Goal: Information Seeking & Learning: Compare options

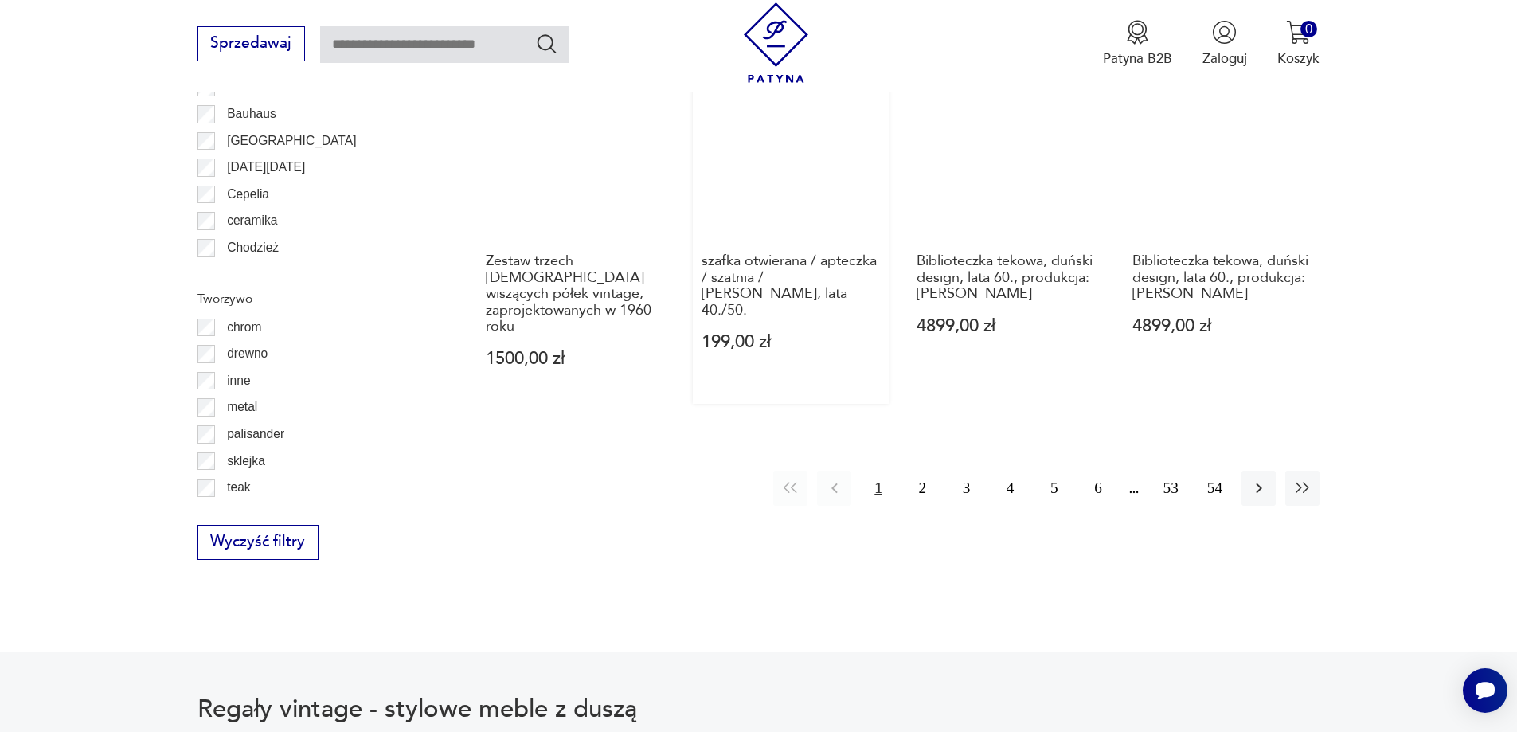
scroll to position [2123, 0]
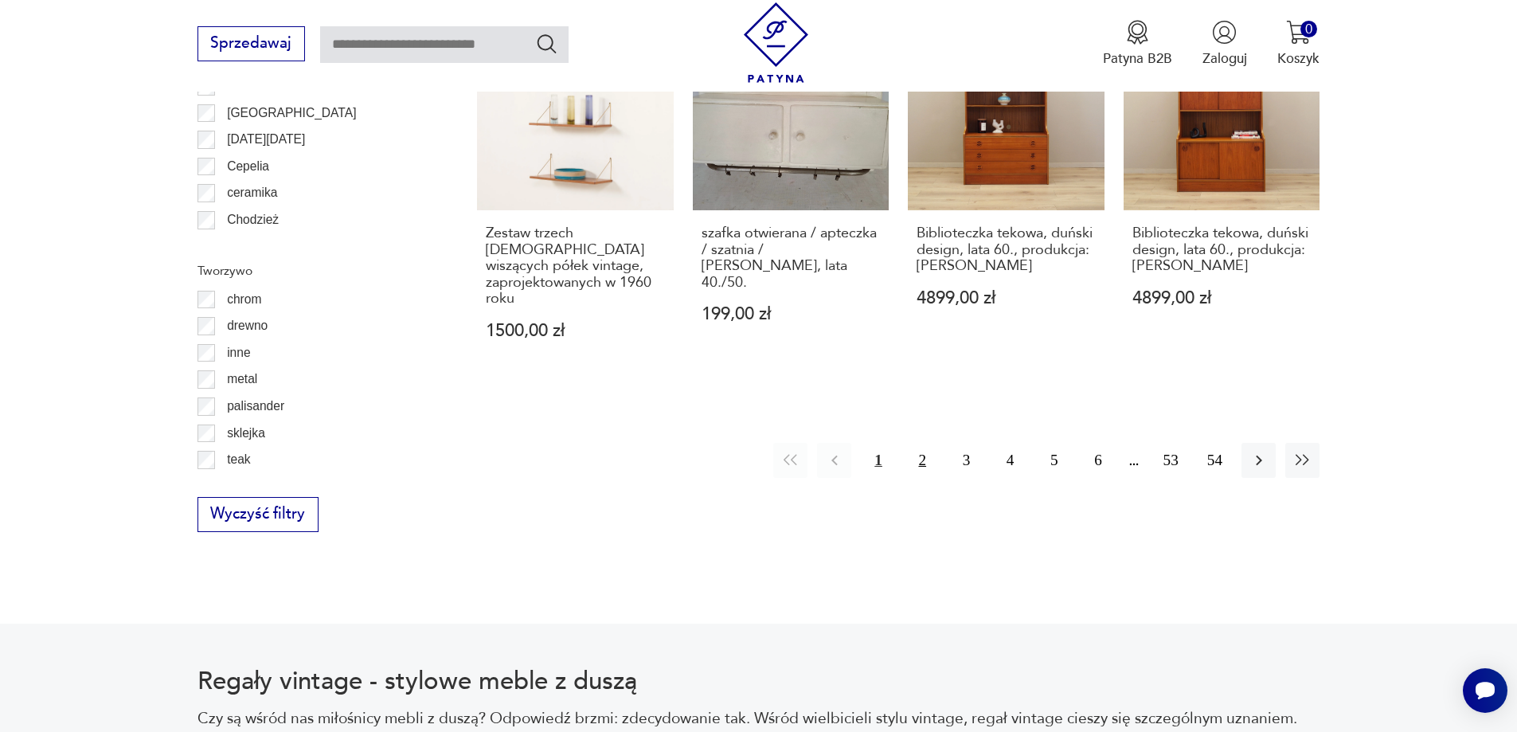
click at [921, 443] on button "2" at bounding box center [923, 460] width 34 height 34
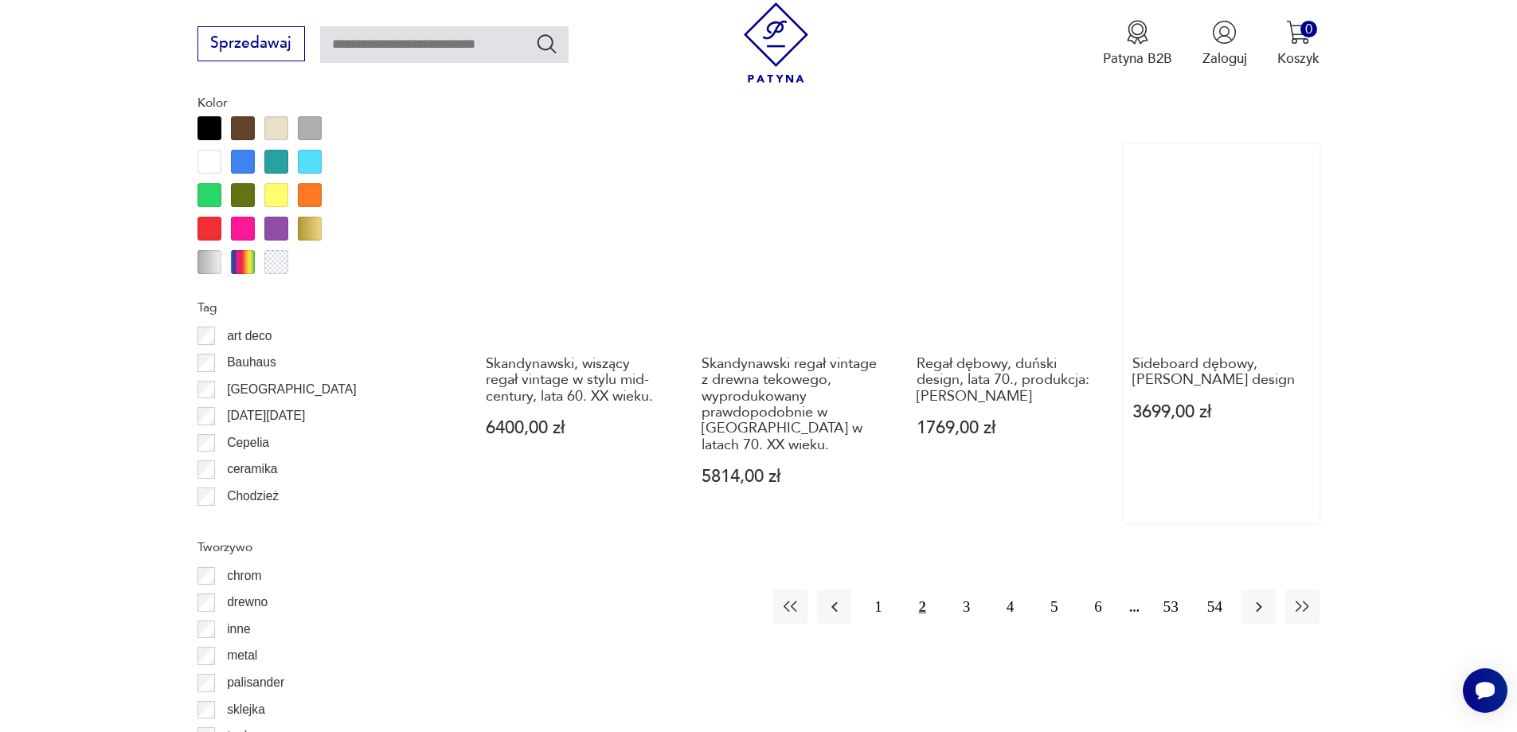
scroll to position [1964, 0]
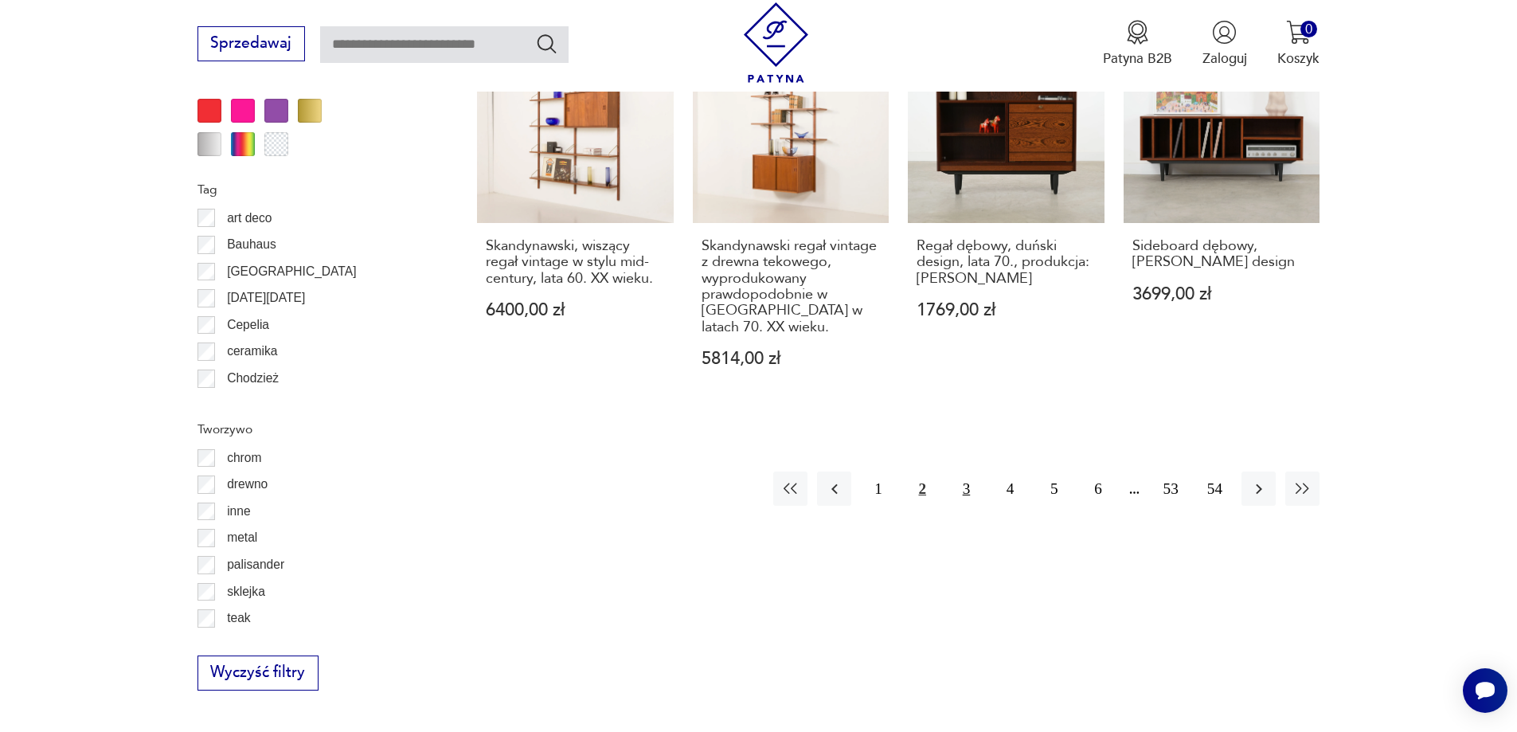
click at [965, 475] on button "3" at bounding box center [966, 488] width 34 height 34
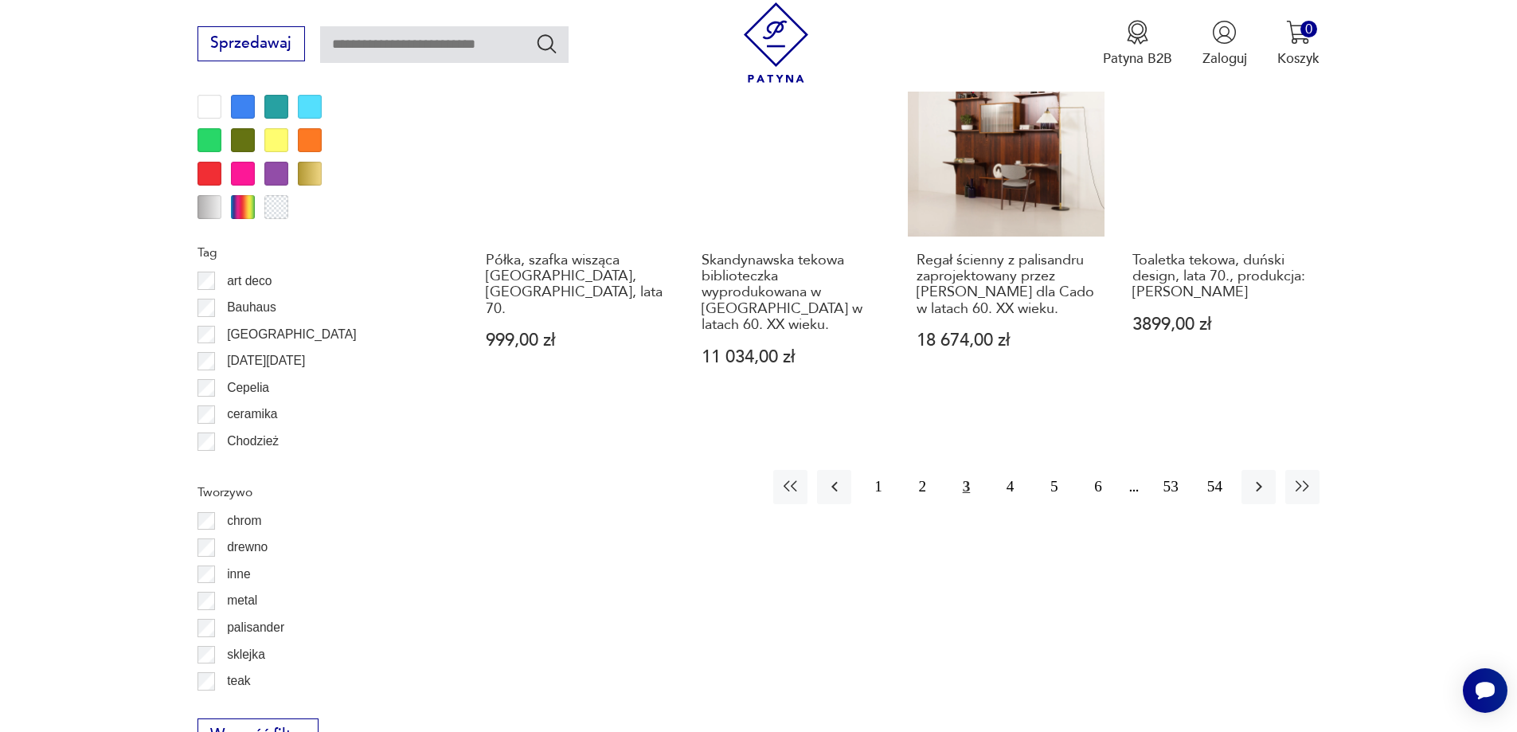
scroll to position [2123, 0]
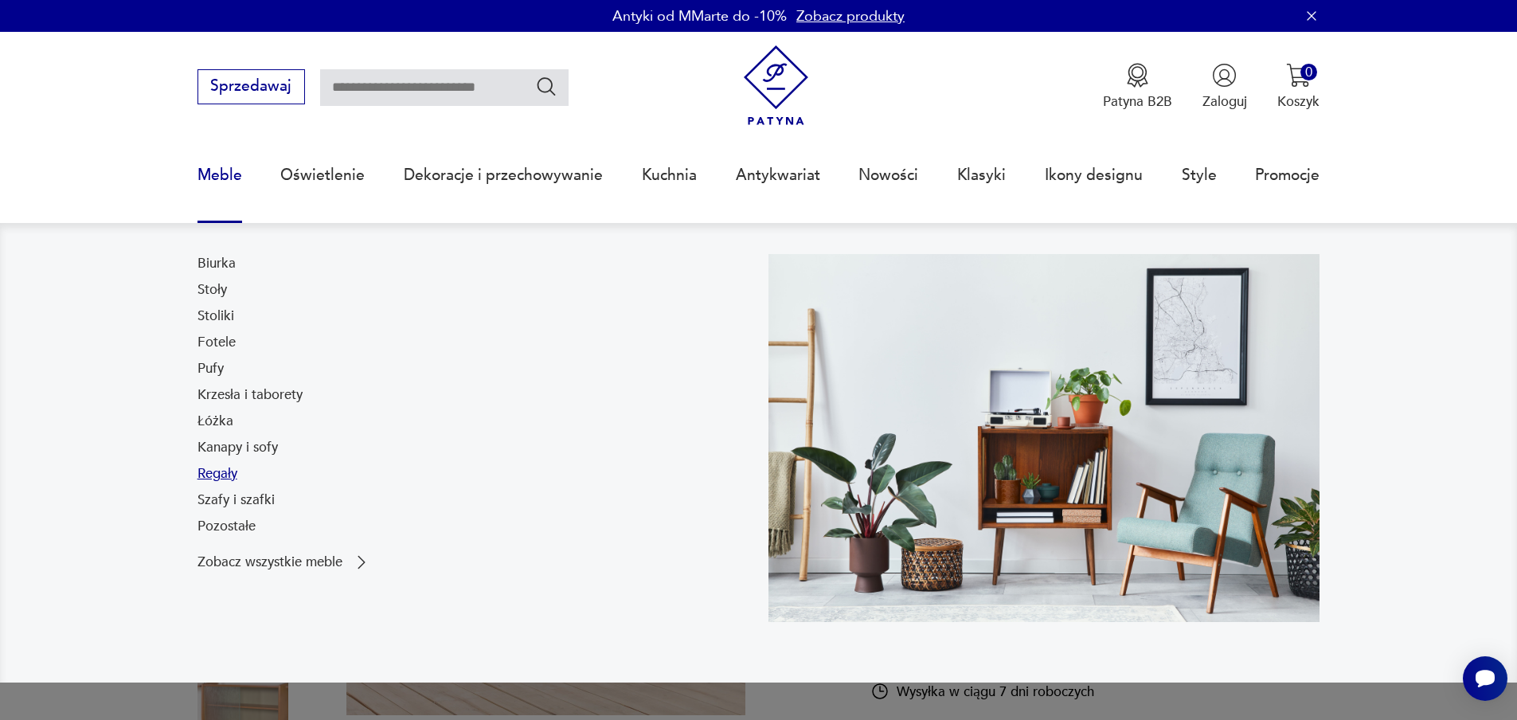
click at [216, 475] on link "Regały" at bounding box center [218, 473] width 40 height 19
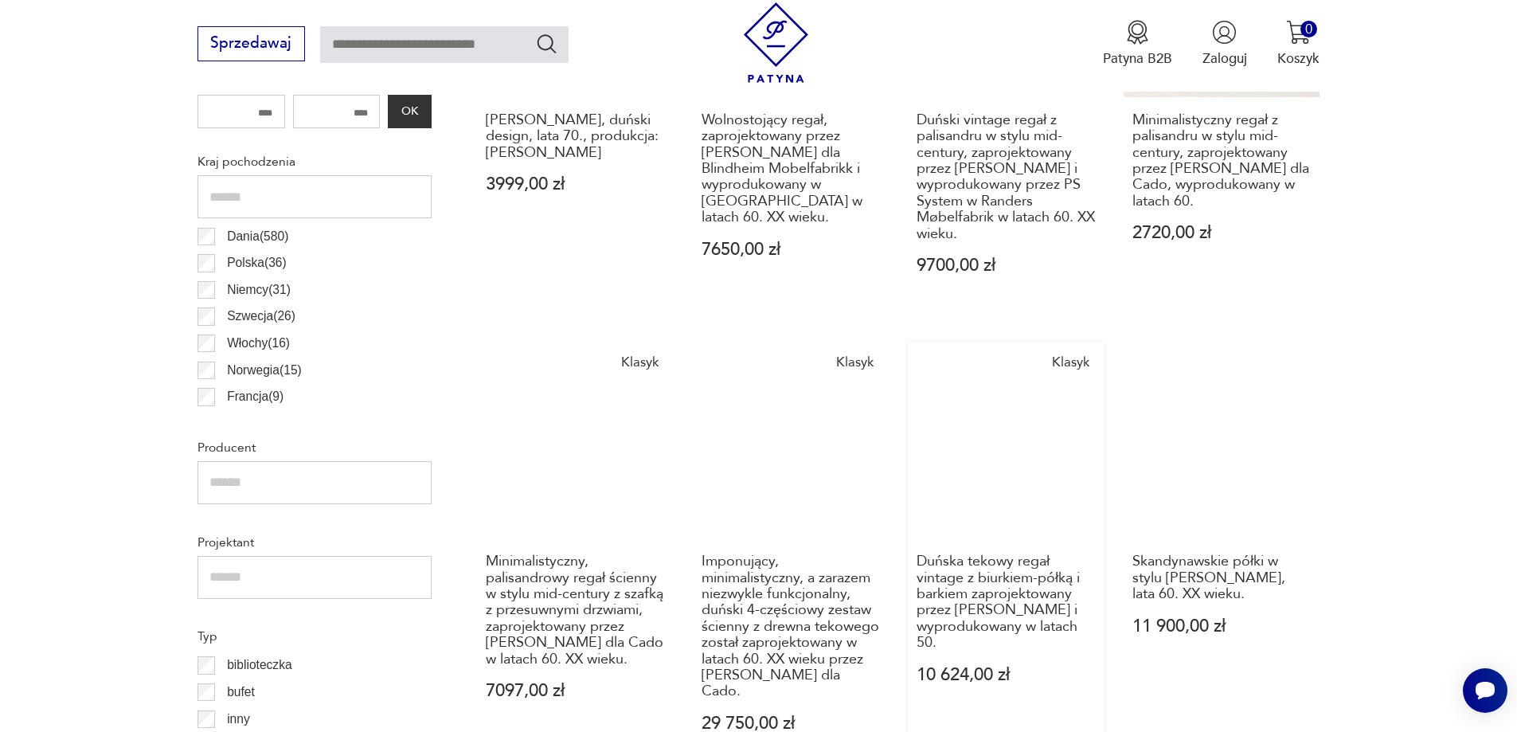
scroll to position [1008, 0]
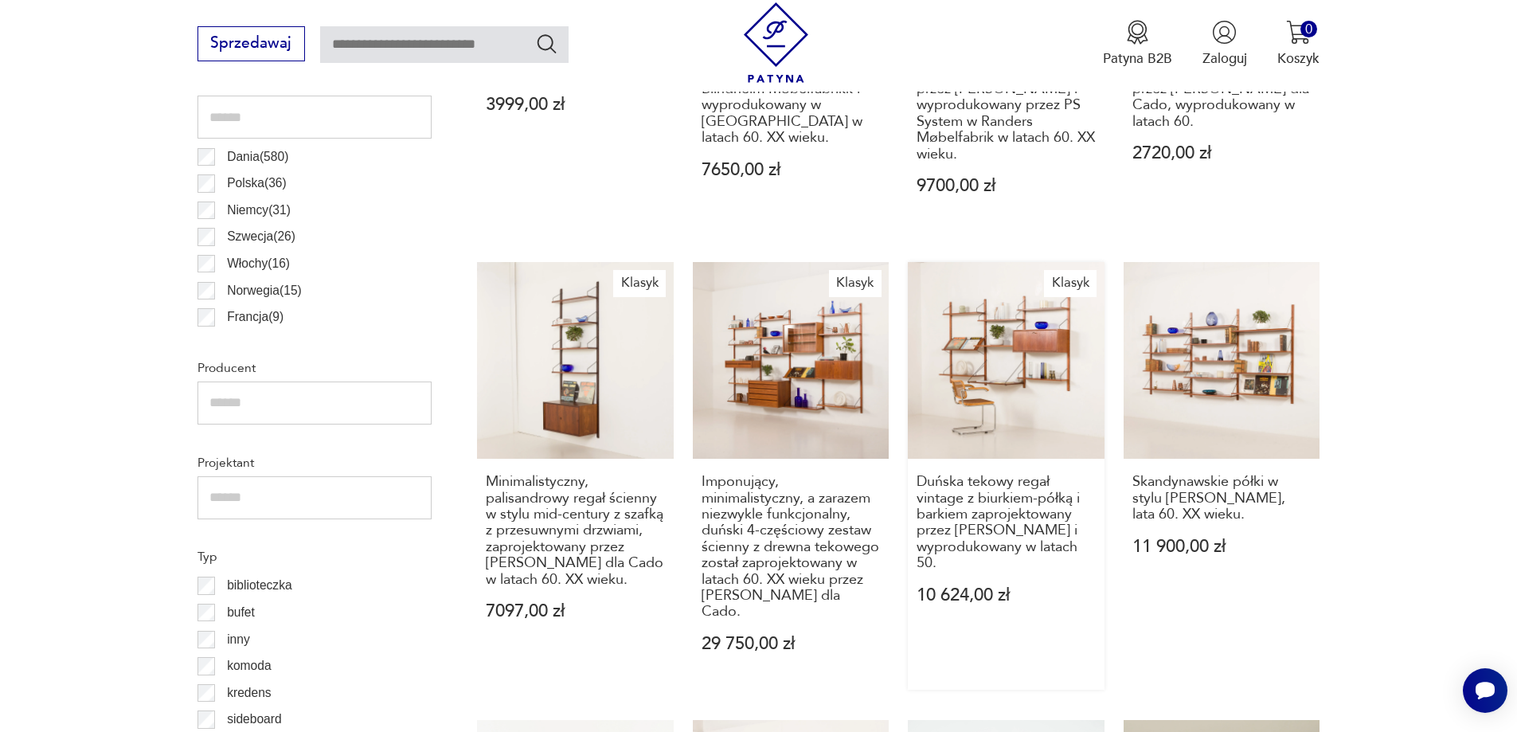
click at [1016, 378] on link "Klasyk Duńska tekowy regał vintage z biurkiem-półką i barkiem zaprojektowany pr…" at bounding box center [1006, 475] width 197 height 427
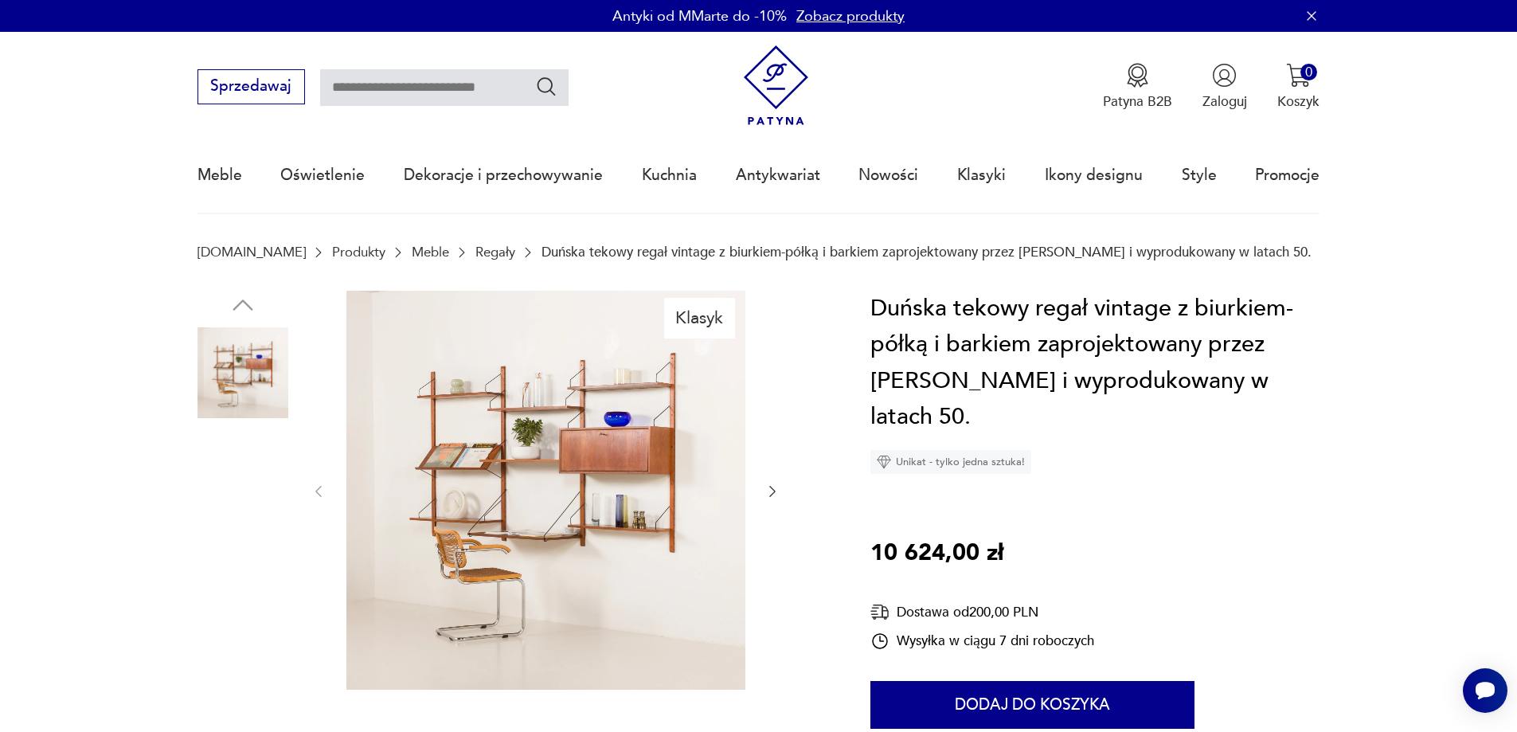
scroll to position [80, 0]
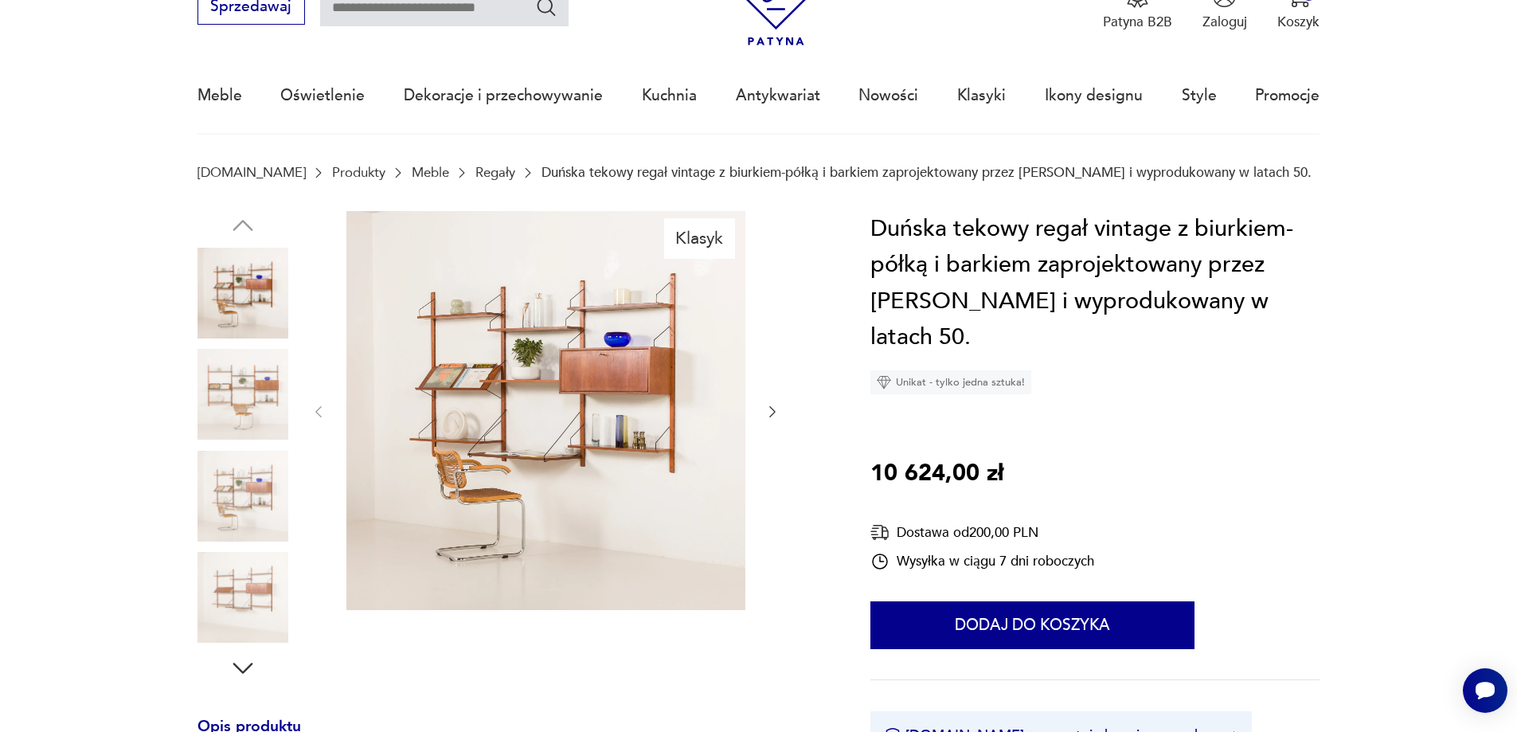
click at [776, 413] on icon "button" at bounding box center [773, 412] width 16 height 16
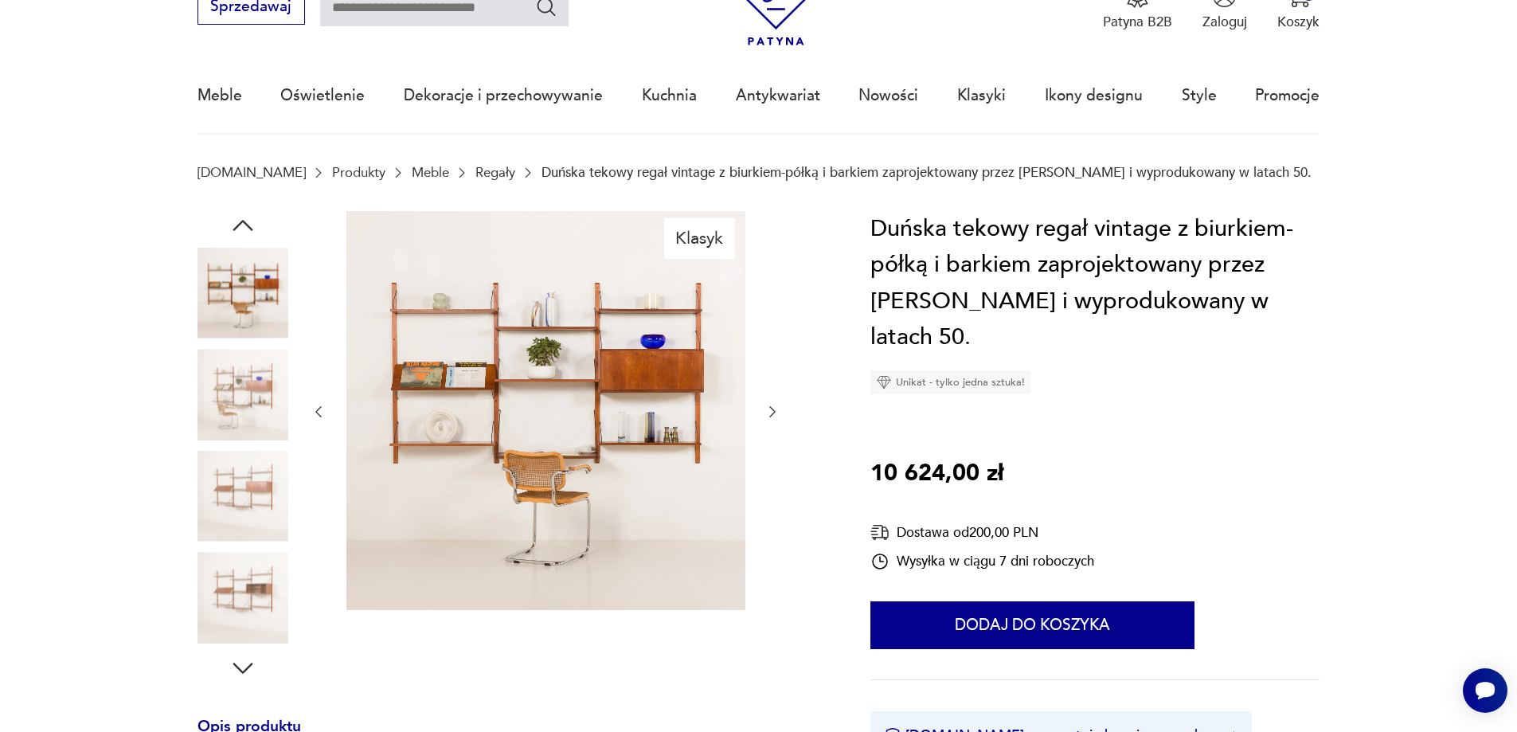
click at [776, 413] on icon "button" at bounding box center [773, 412] width 16 height 16
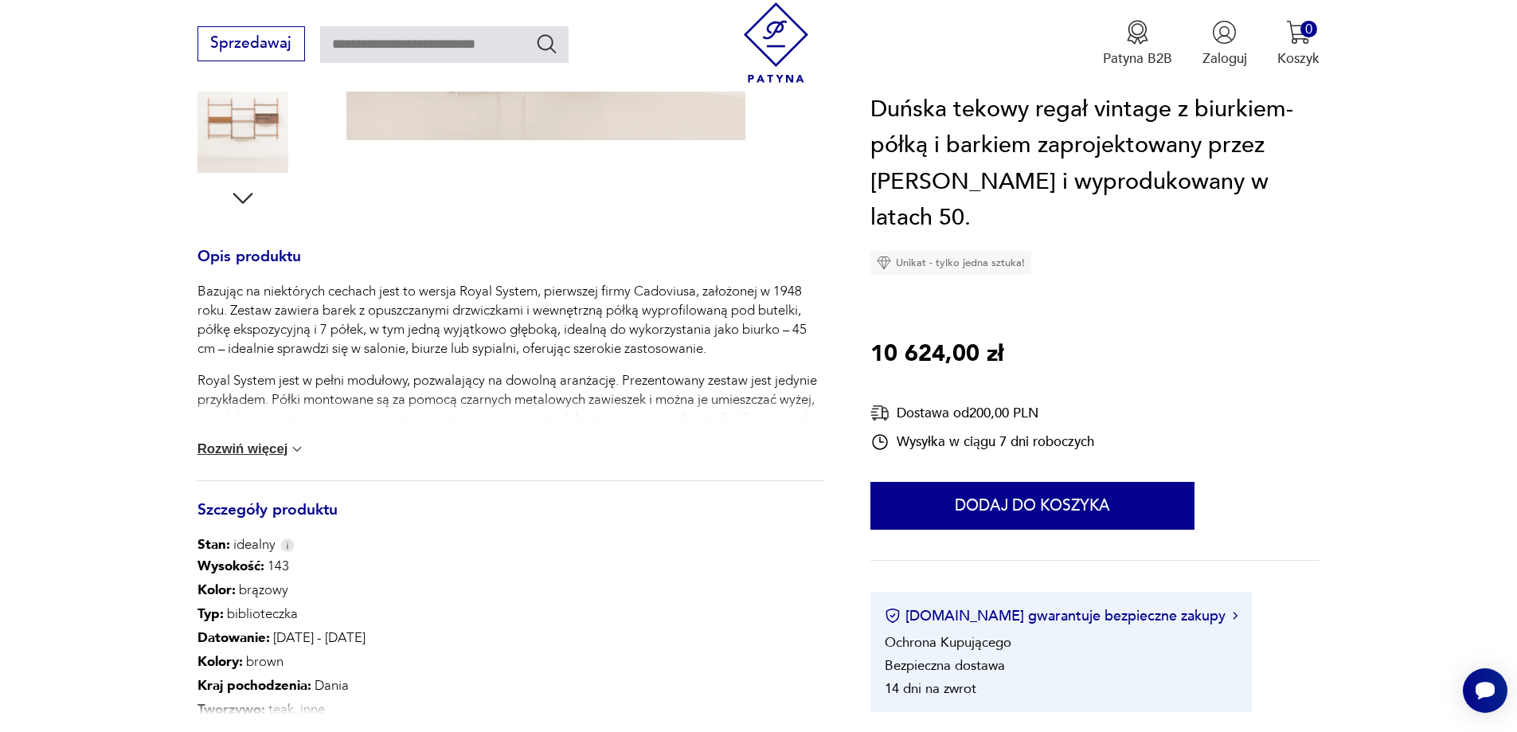
scroll to position [558, 0]
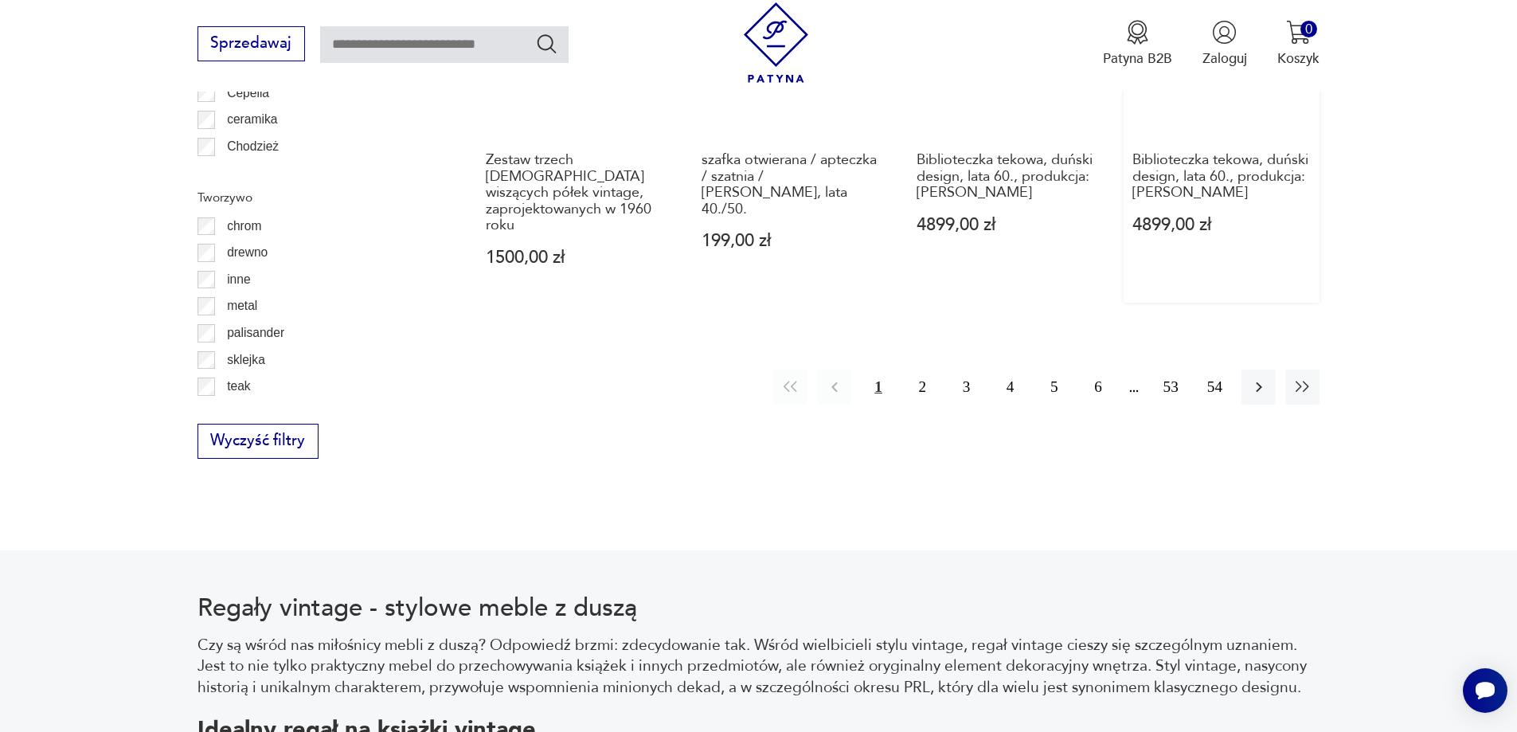
scroll to position [2202, 0]
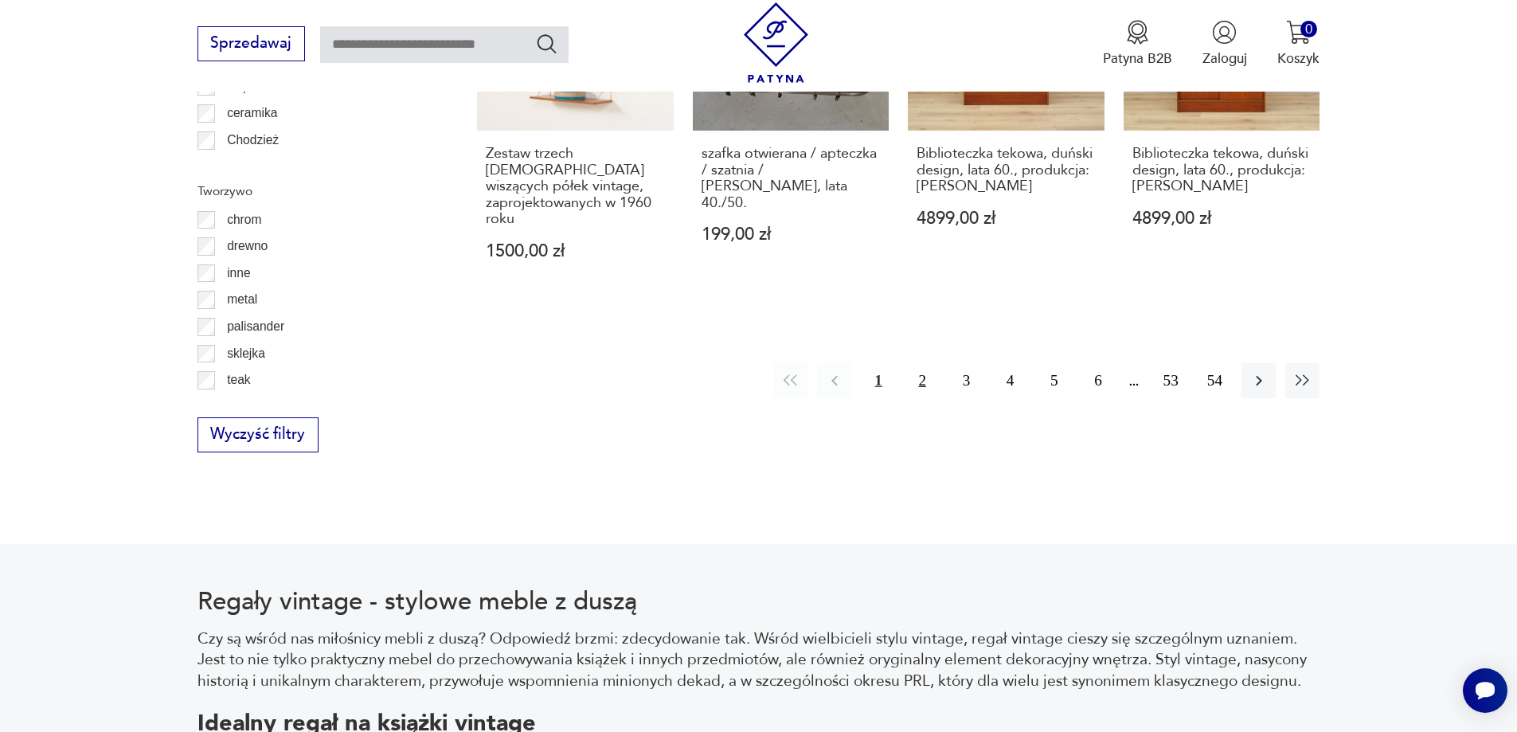
click at [921, 363] on button "2" at bounding box center [923, 380] width 34 height 34
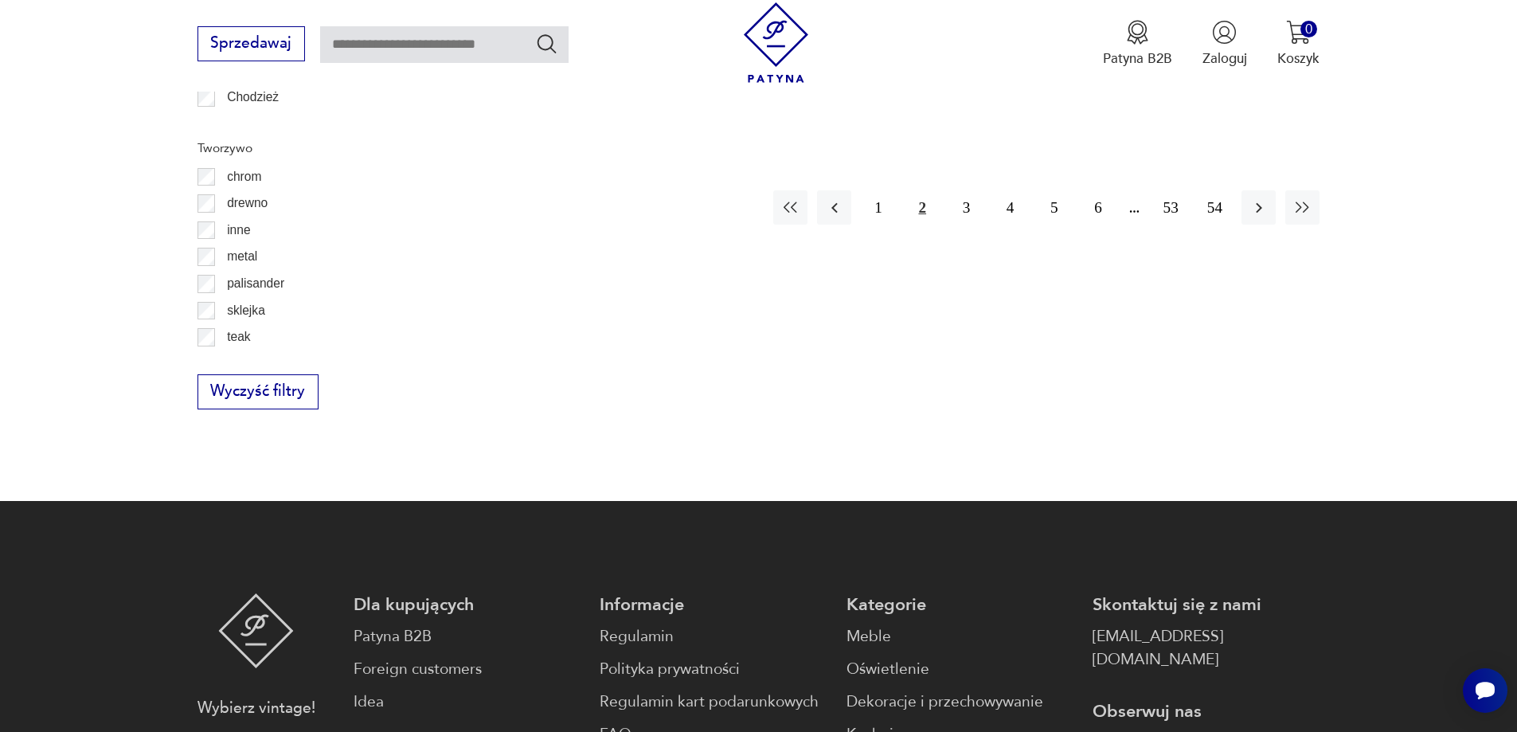
scroll to position [2283, 0]
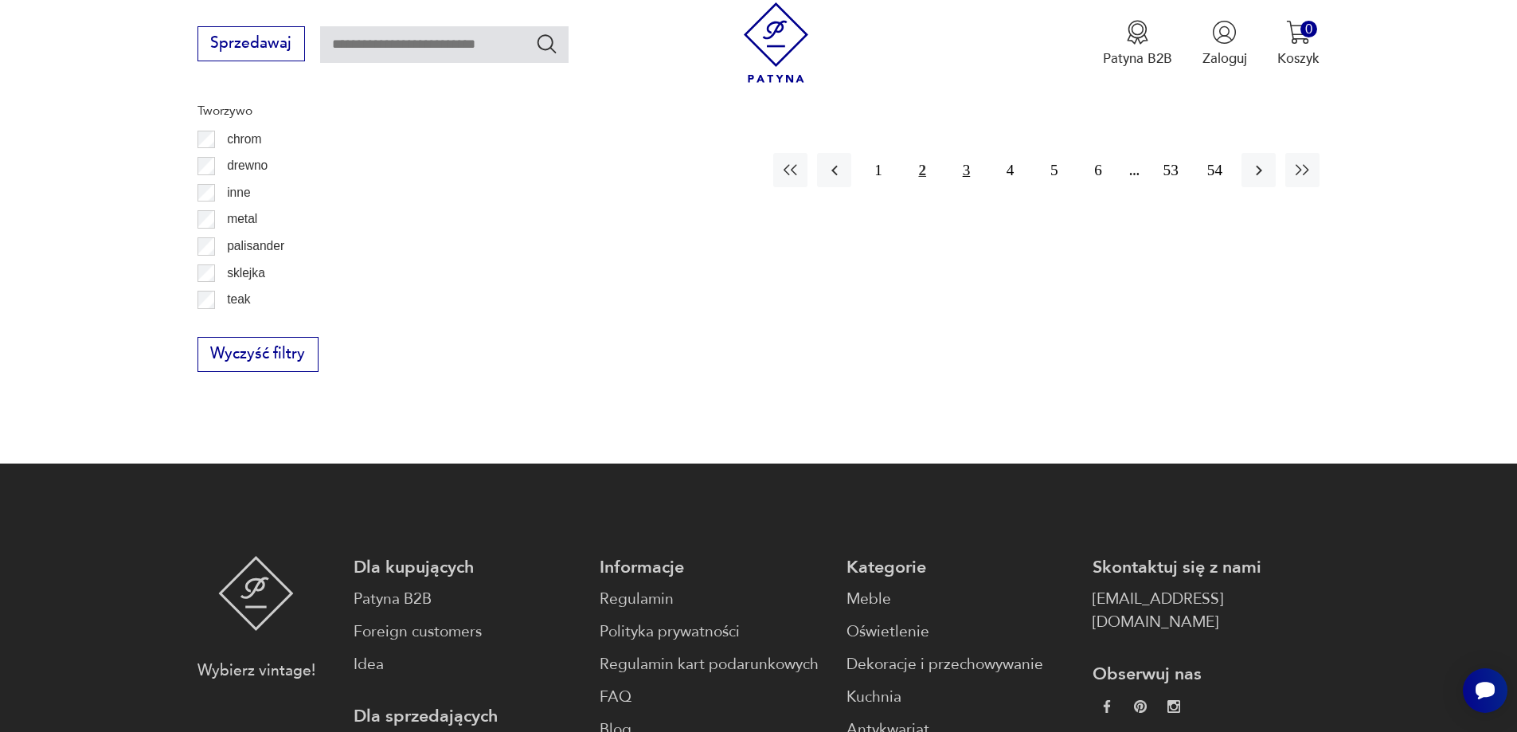
click at [961, 153] on button "3" at bounding box center [966, 170] width 34 height 34
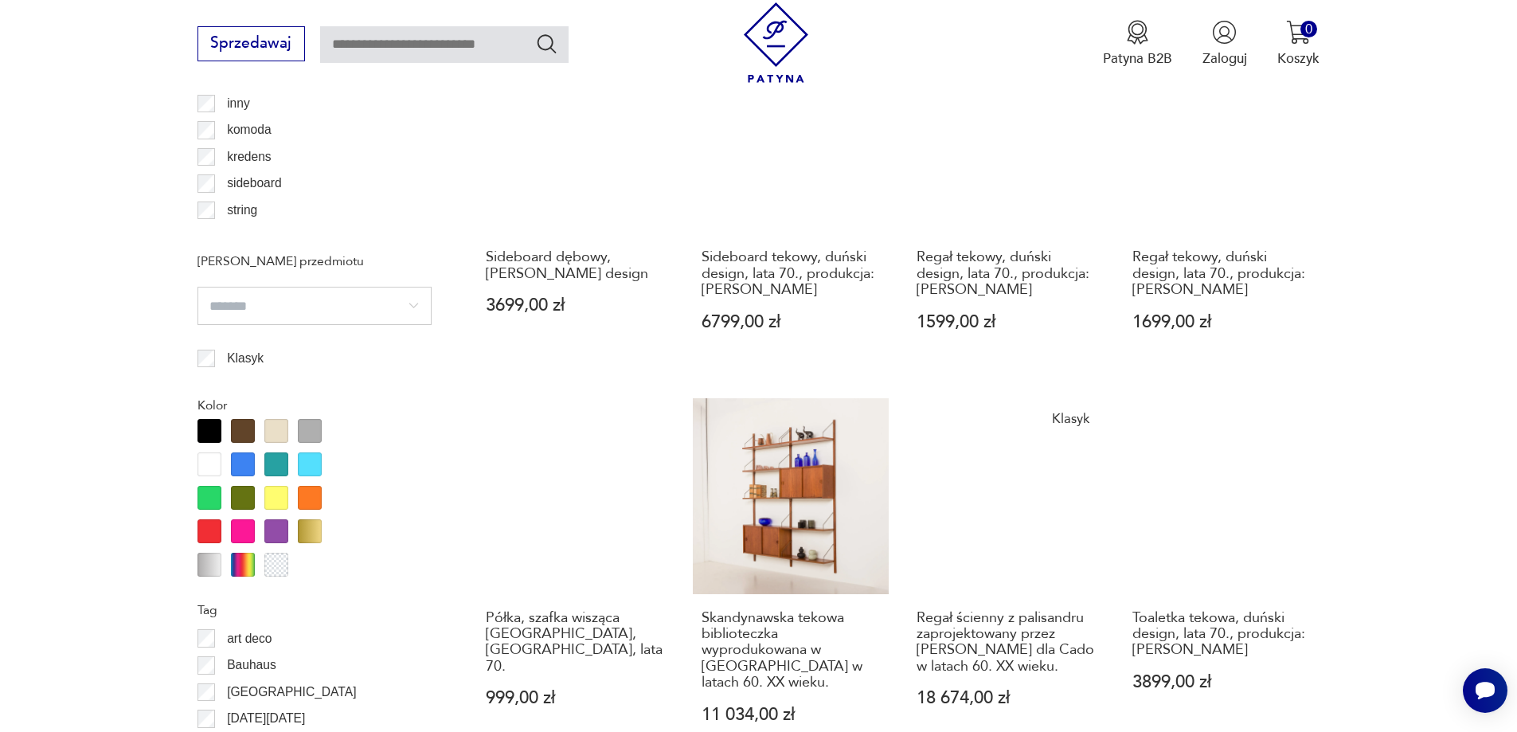
scroll to position [1566, 0]
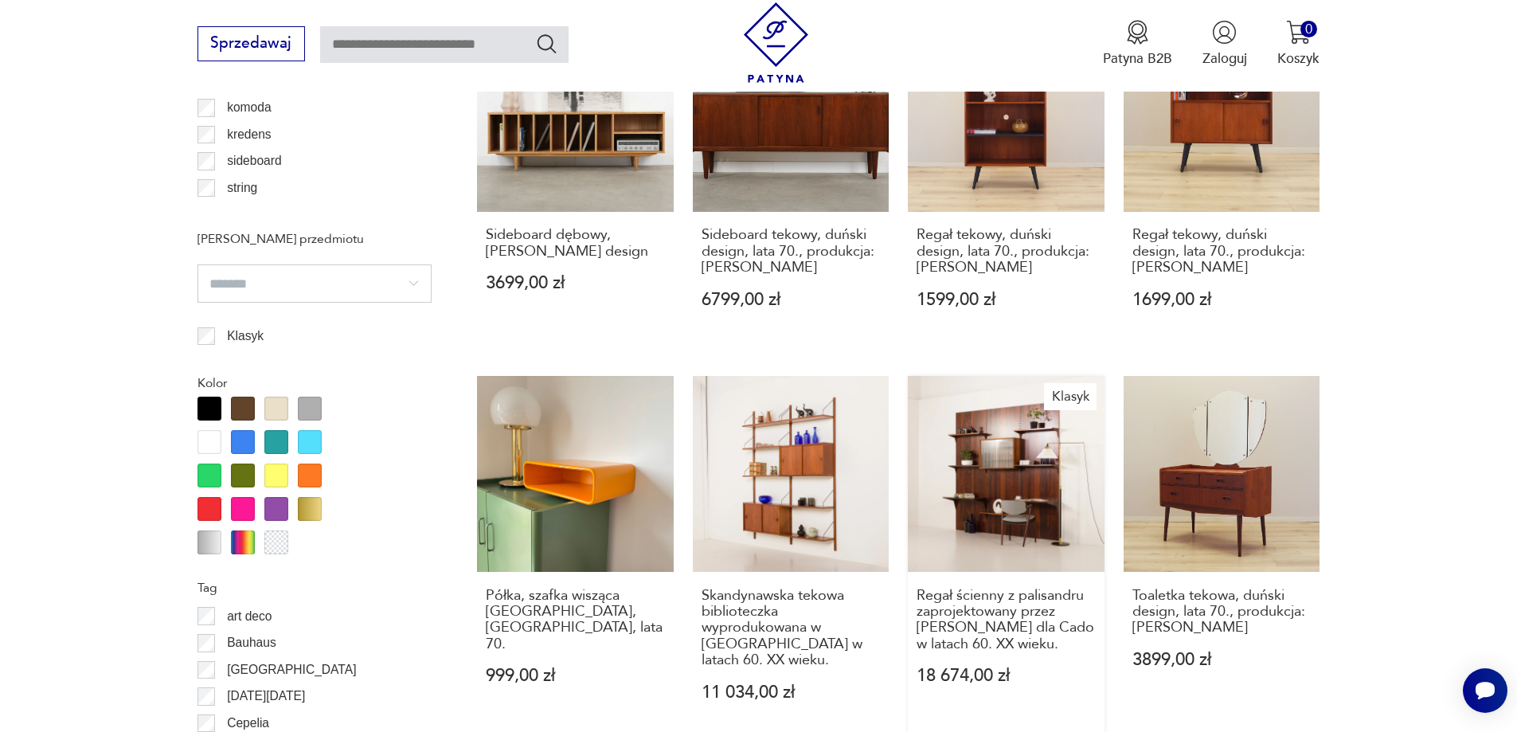
click at [1032, 482] on link "Klasyk Regał ścienny z palisandru zaprojektowany przez [PERSON_NAME] dla Cado w…" at bounding box center [1006, 557] width 197 height 362
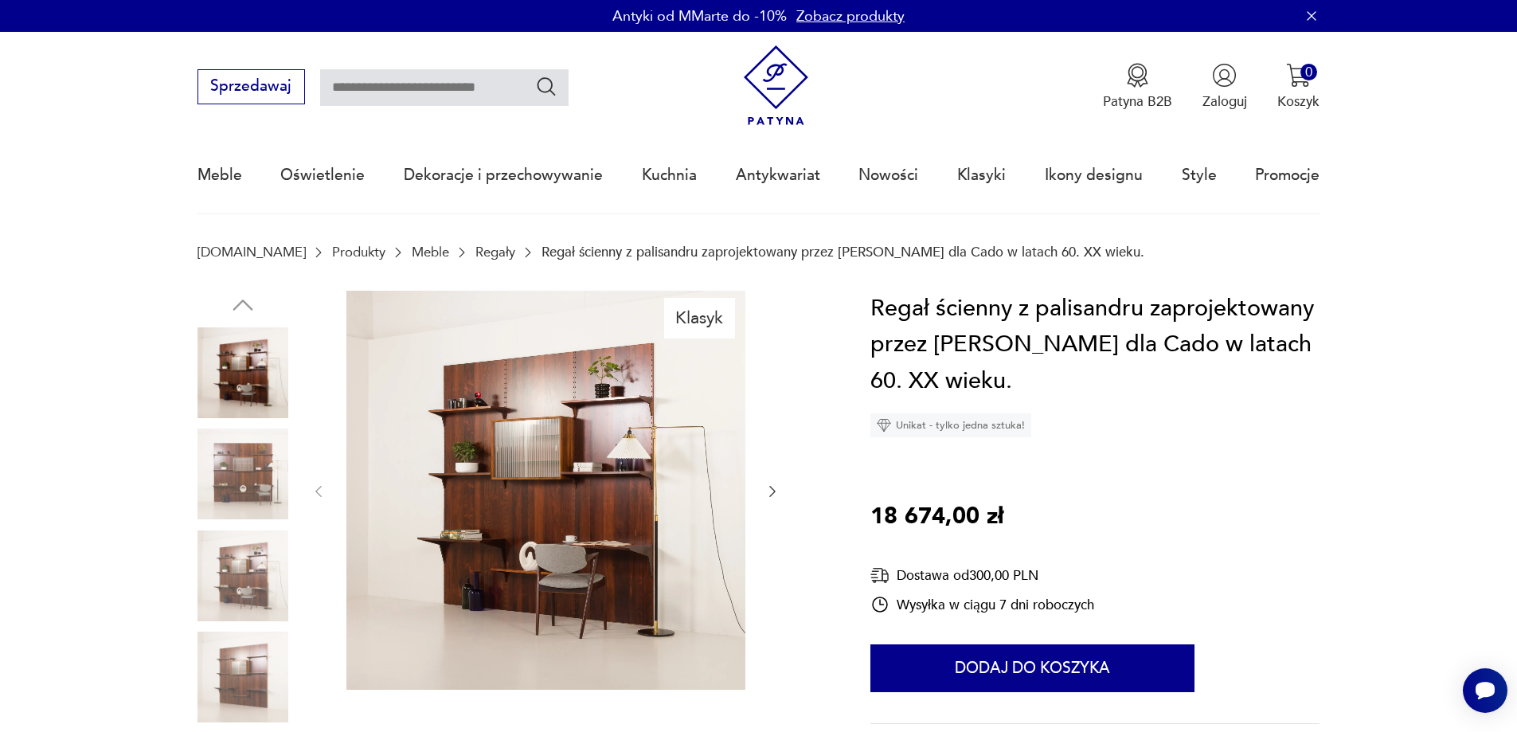
click at [275, 474] on img at bounding box center [243, 473] width 91 height 91
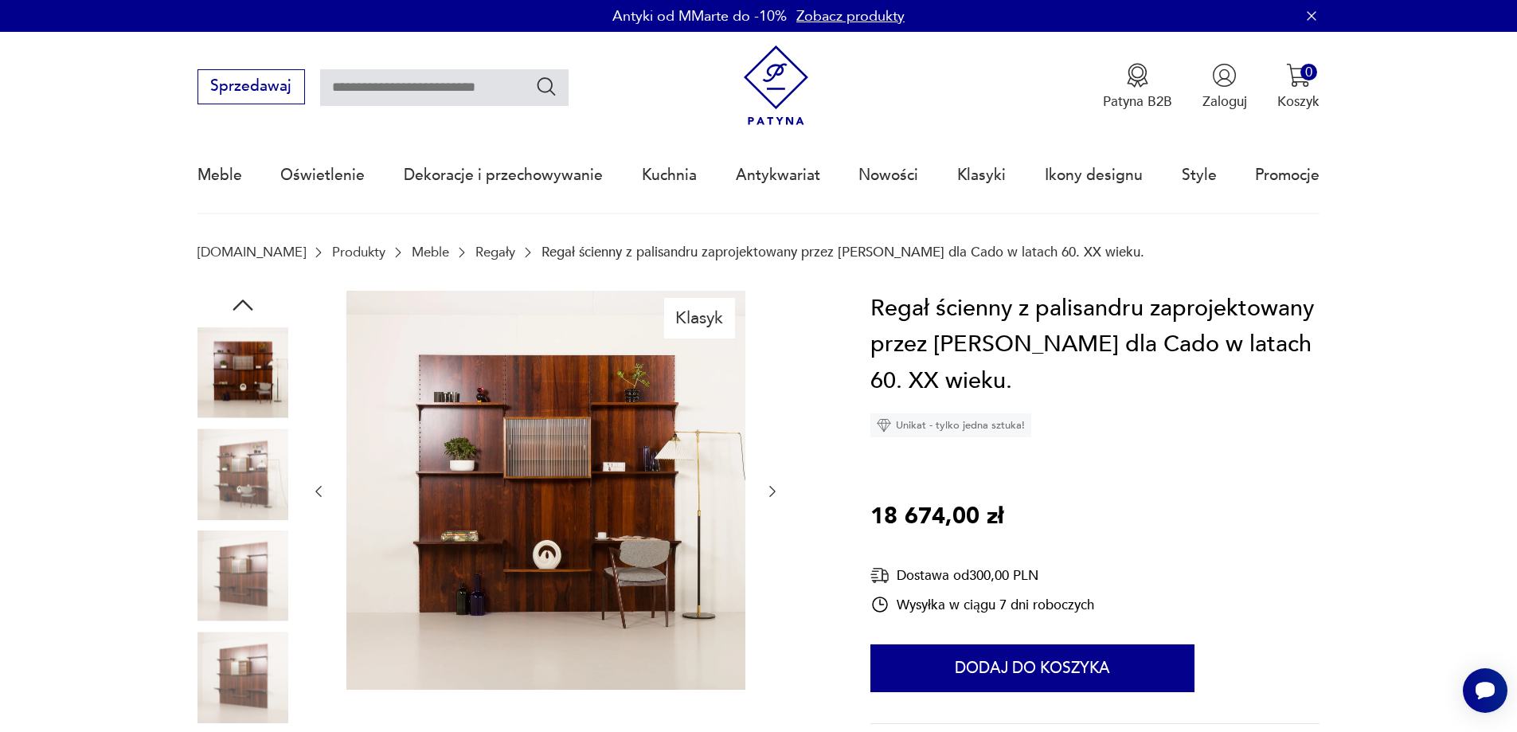
click at [248, 578] on img at bounding box center [243, 575] width 91 height 91
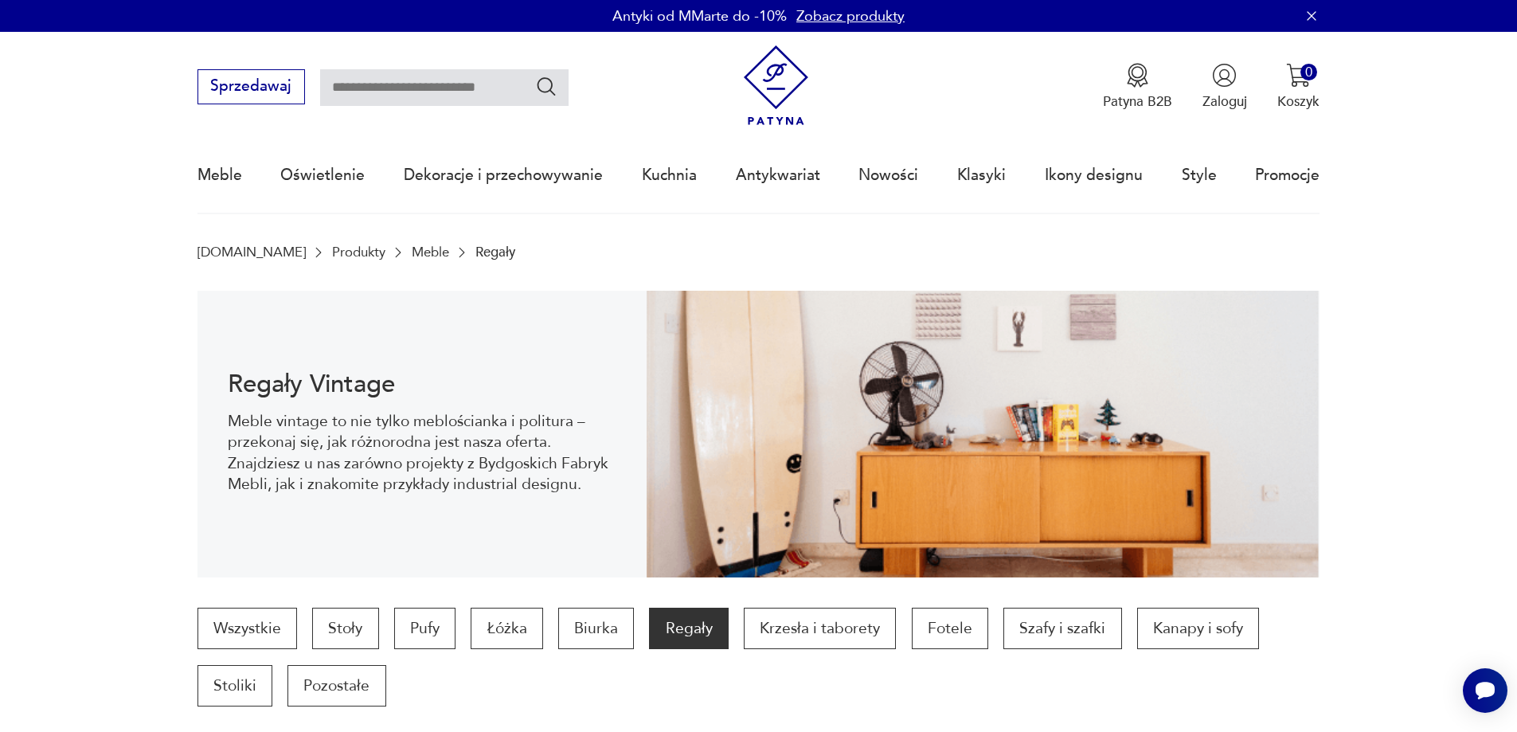
scroll to position [1743, 0]
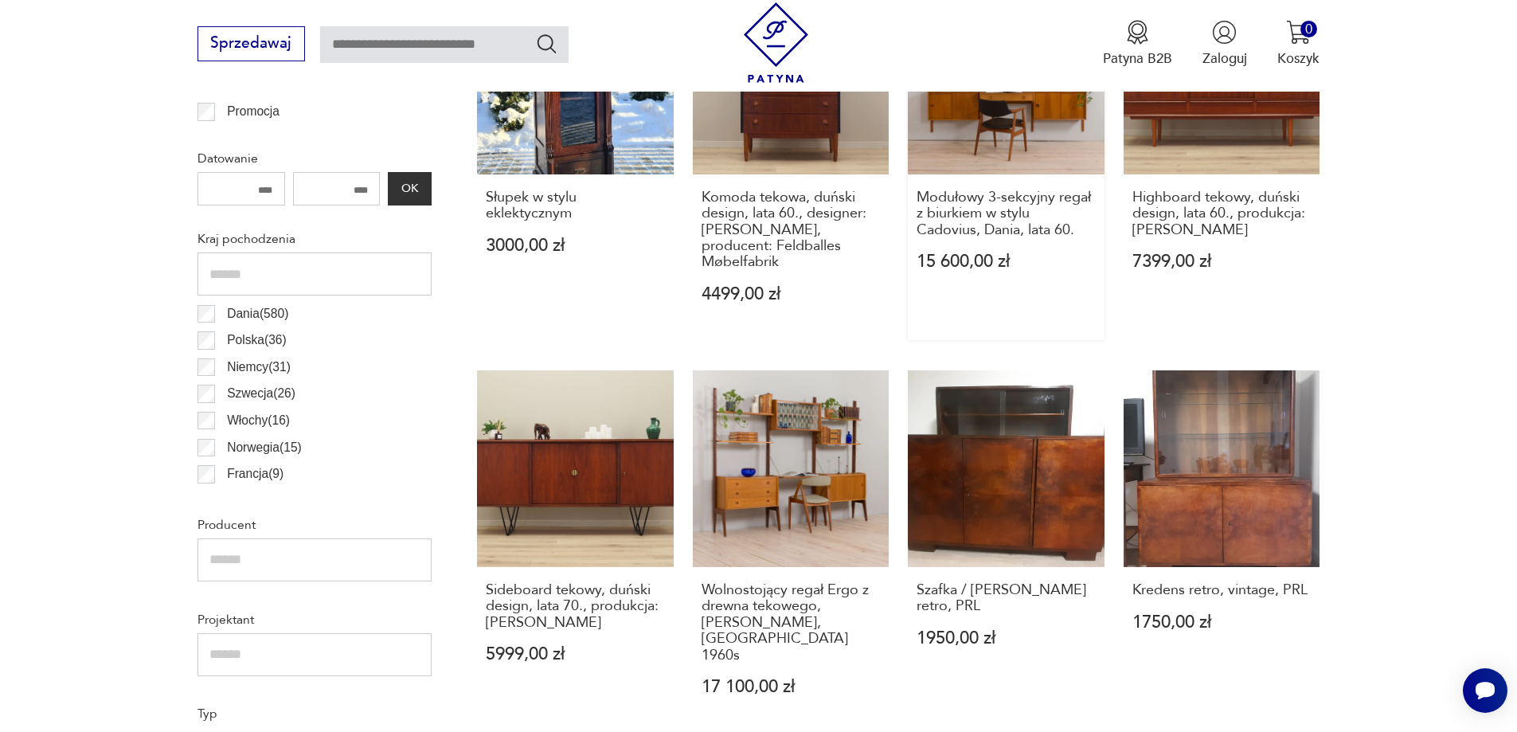
scroll to position [859, 0]
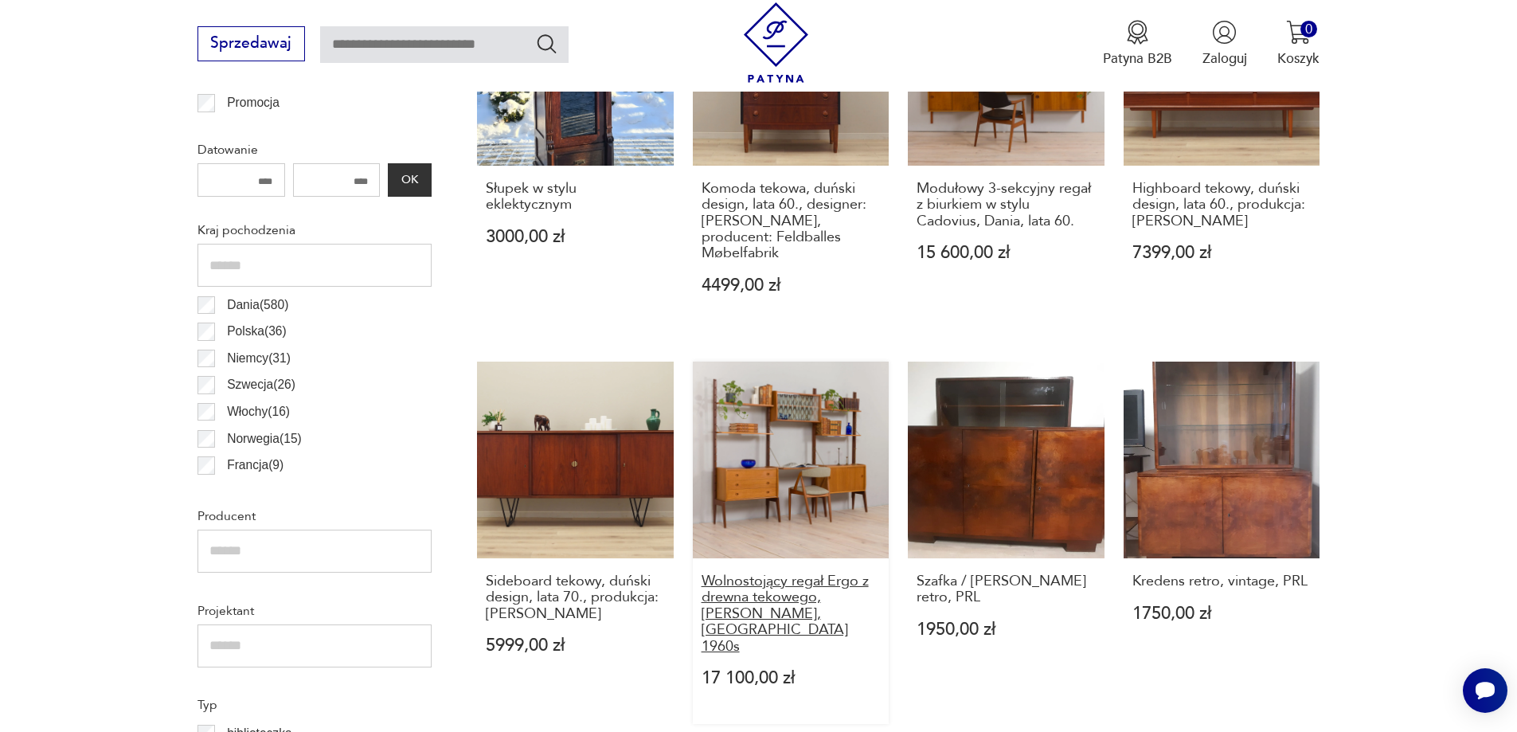
click at [799, 575] on h3 "Wolnostojący regał Ergo z drewna tekowego, John Texmon, Norwegia 1960s" at bounding box center [791, 613] width 179 height 81
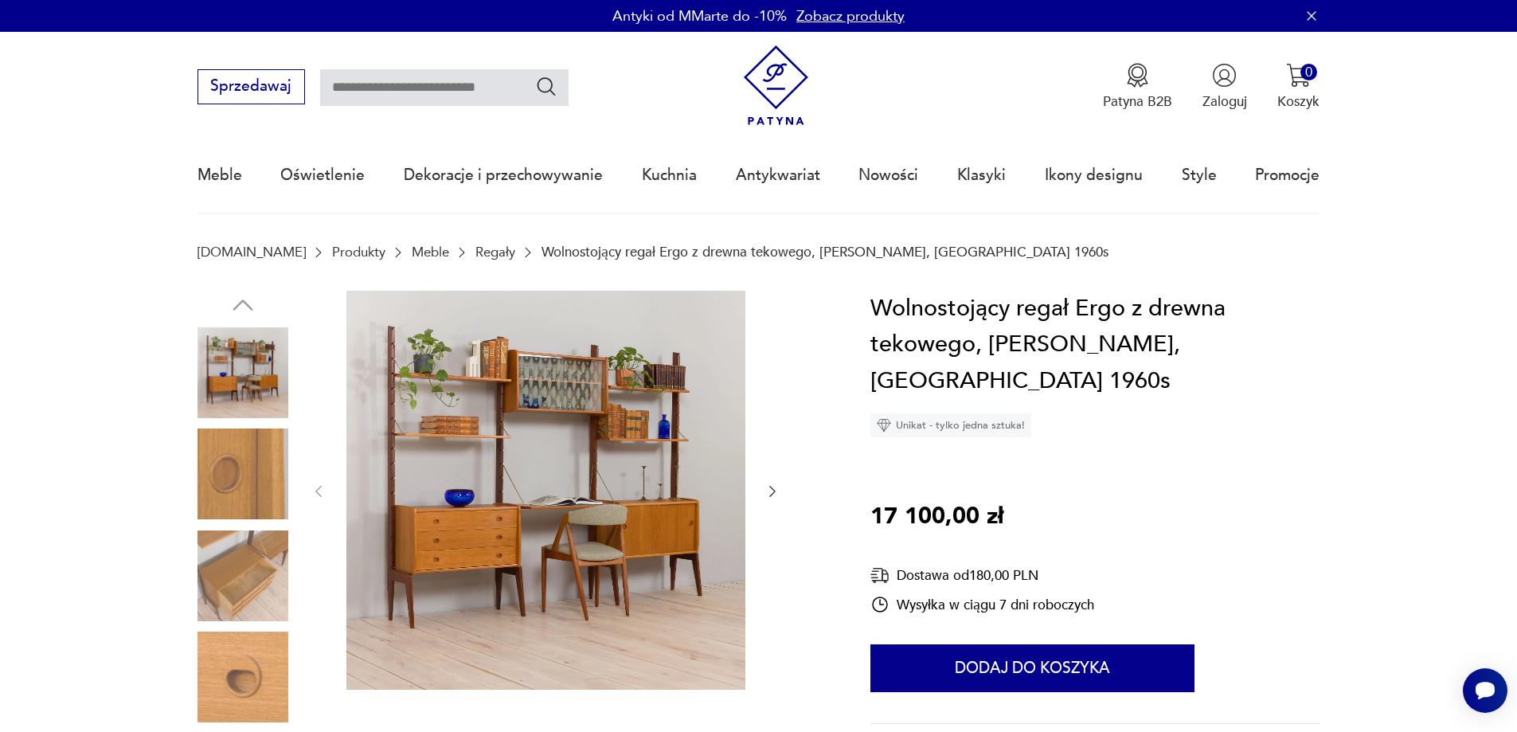
click at [773, 490] on icon "button" at bounding box center [772, 491] width 6 height 11
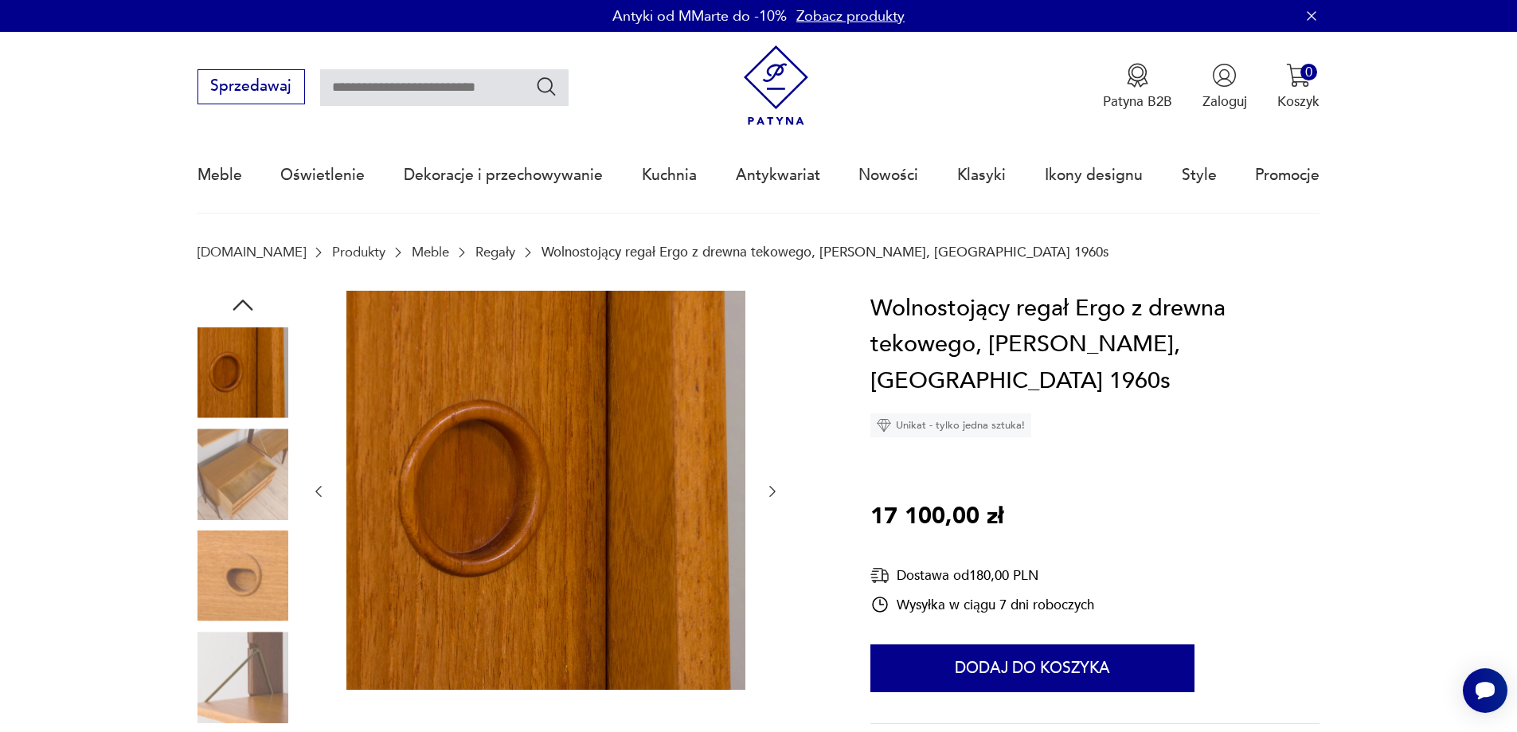
click at [773, 490] on icon "button" at bounding box center [772, 491] width 6 height 11
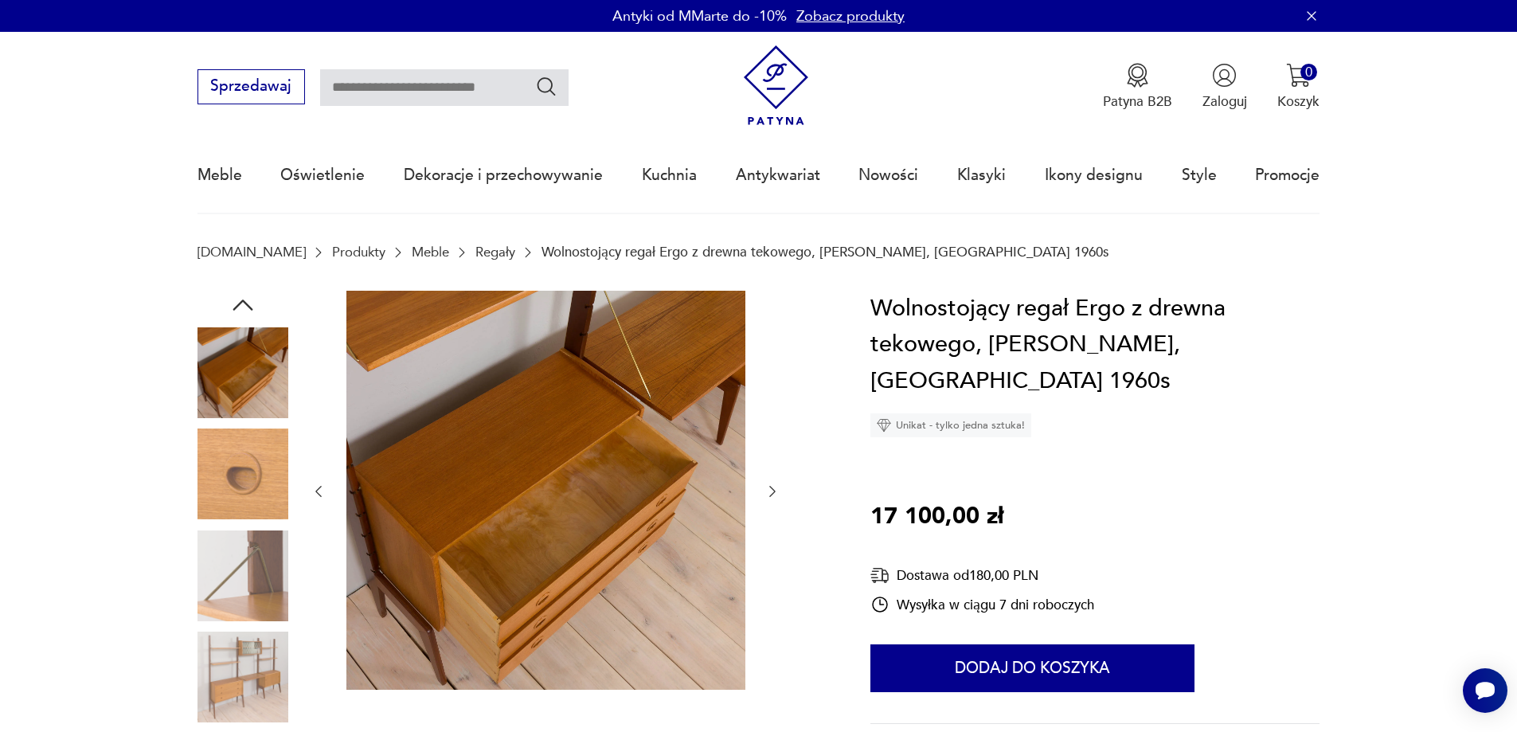
click at [773, 490] on icon "button" at bounding box center [772, 491] width 6 height 11
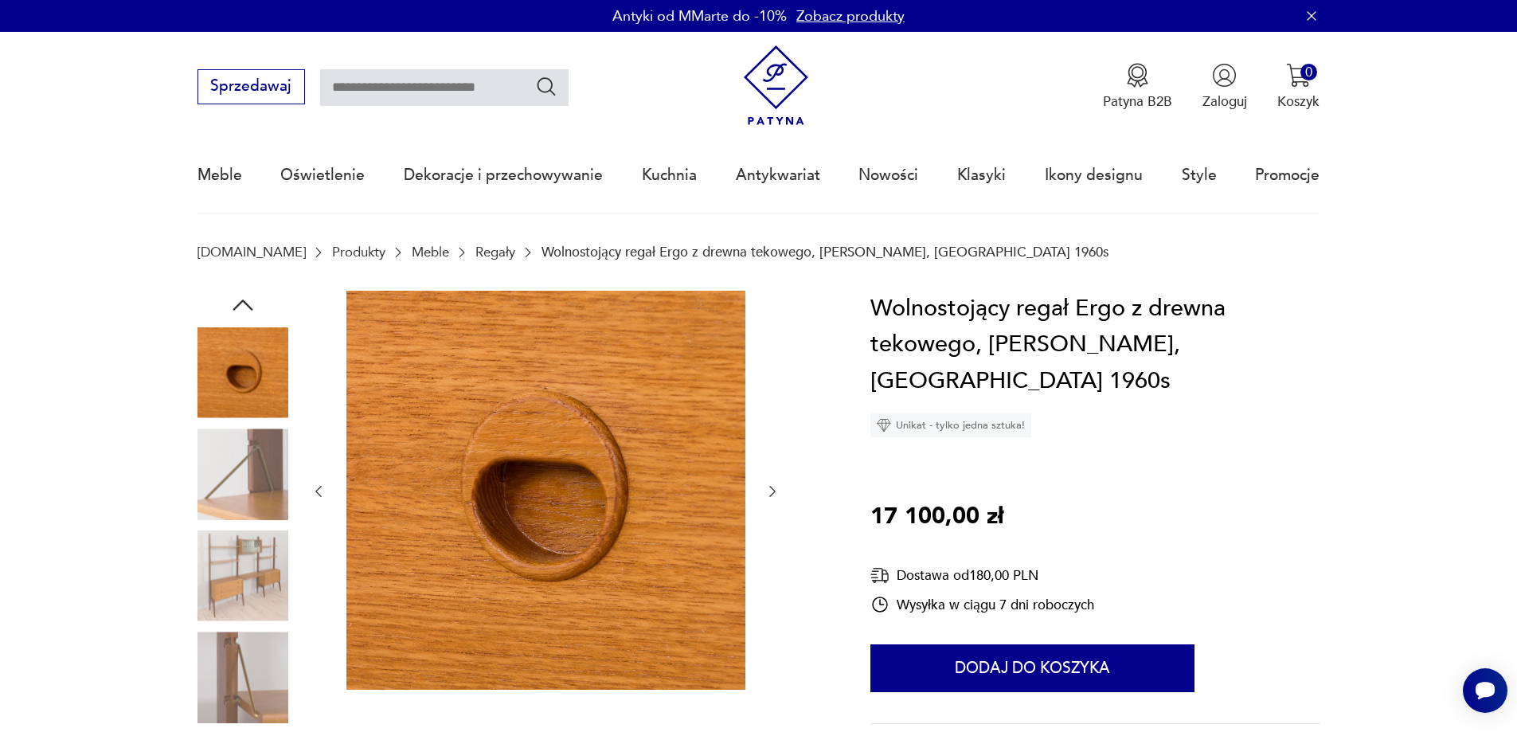
click at [247, 561] on img at bounding box center [243, 575] width 91 height 91
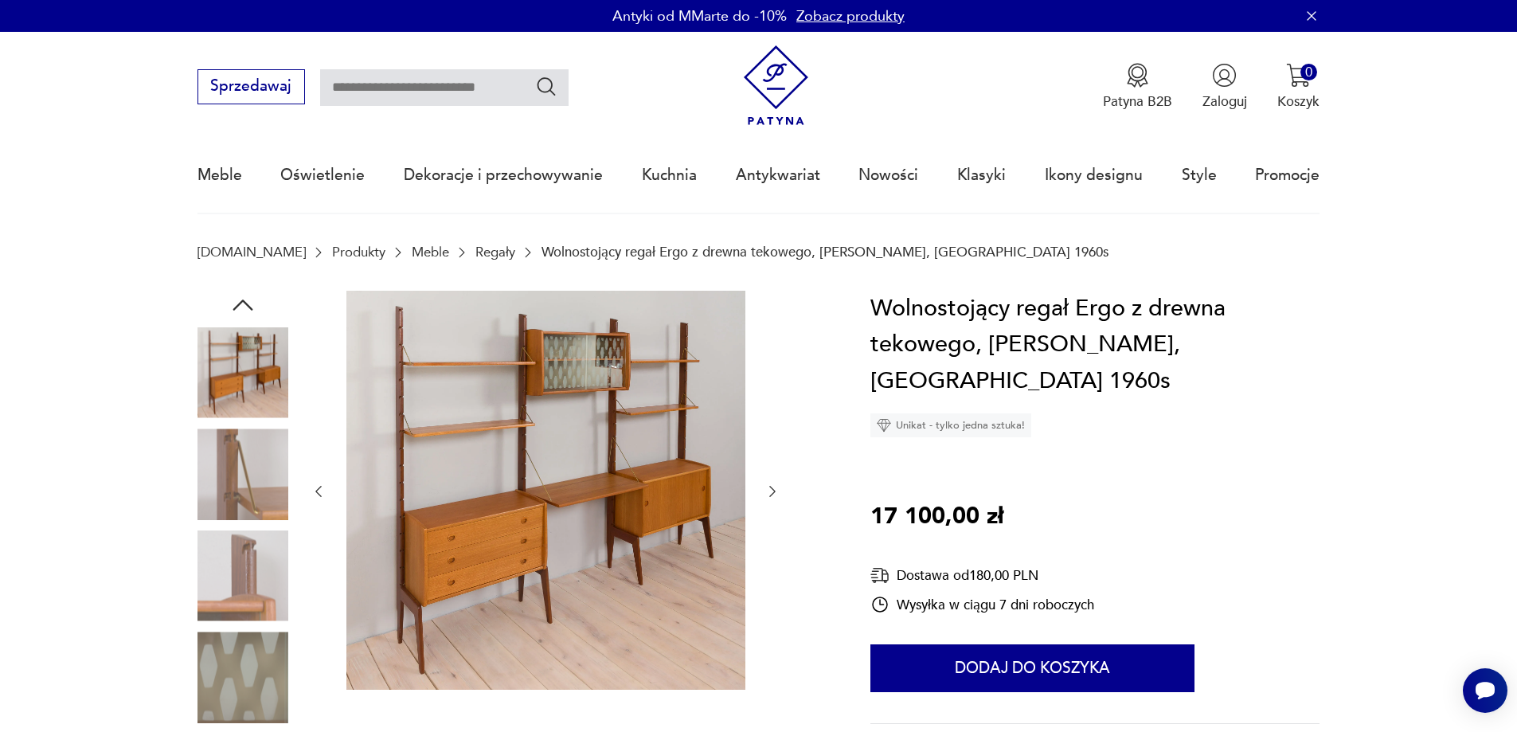
click at [779, 491] on icon "button" at bounding box center [773, 491] width 16 height 16
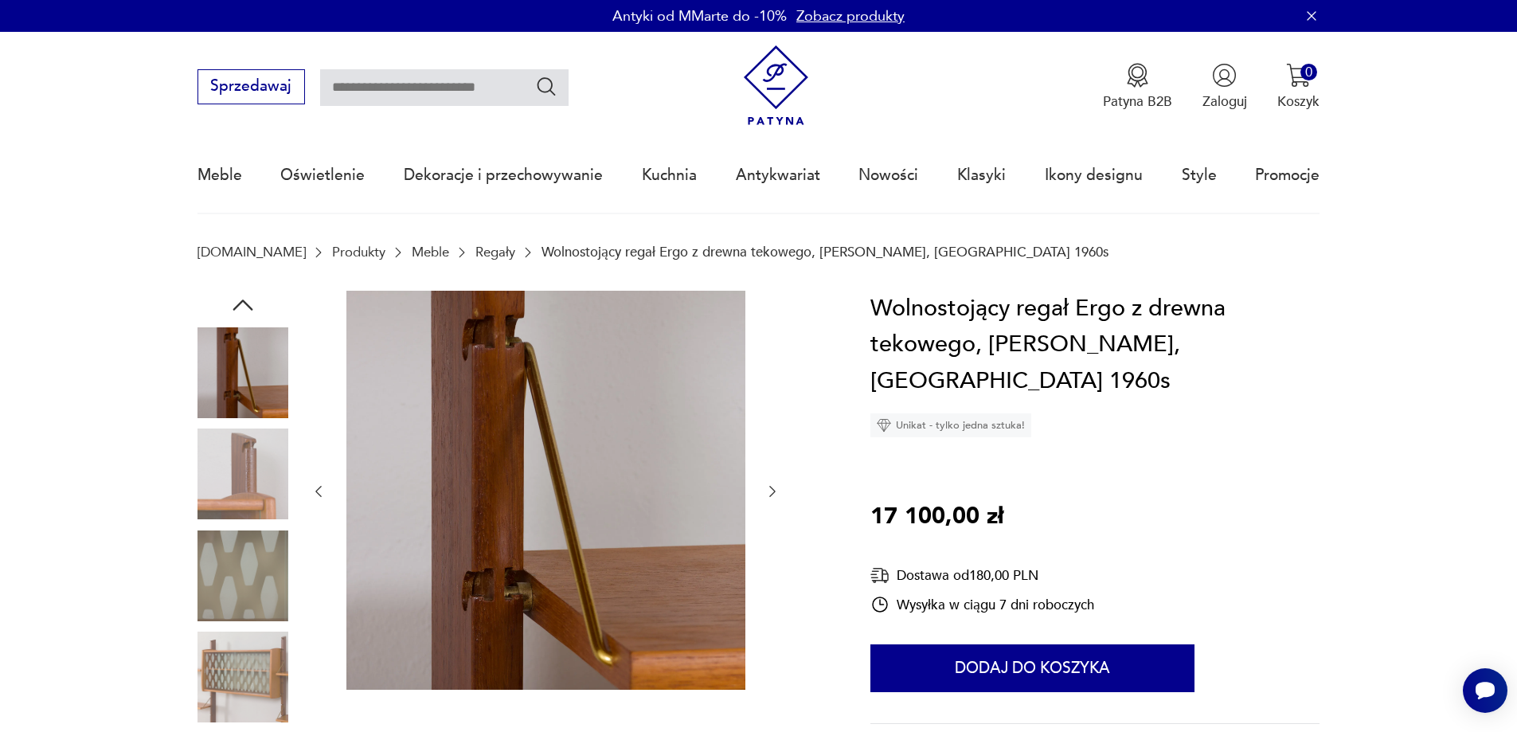
click at [779, 491] on icon "button" at bounding box center [773, 491] width 16 height 16
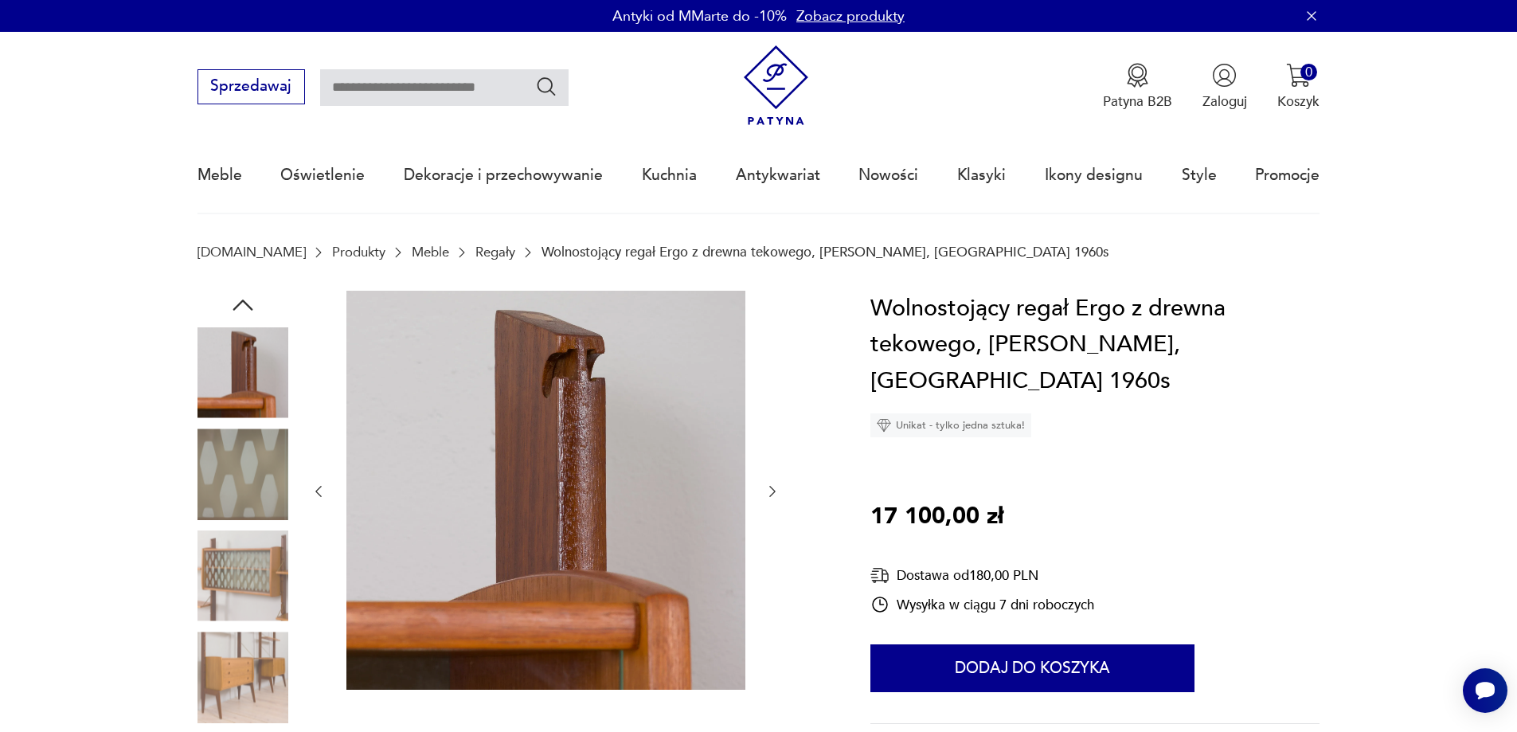
click at [779, 491] on icon "button" at bounding box center [773, 491] width 16 height 16
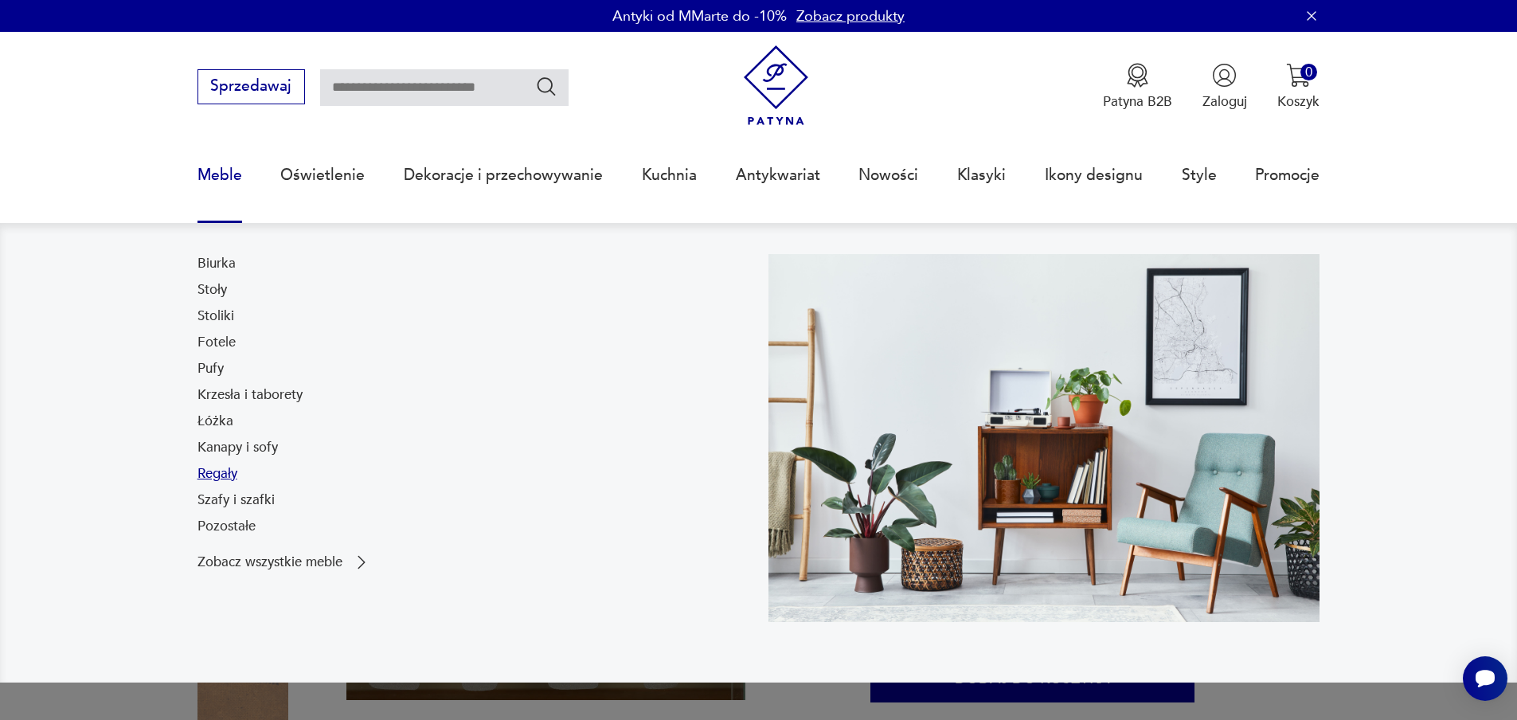
click at [236, 472] on link "Regały" at bounding box center [218, 473] width 40 height 19
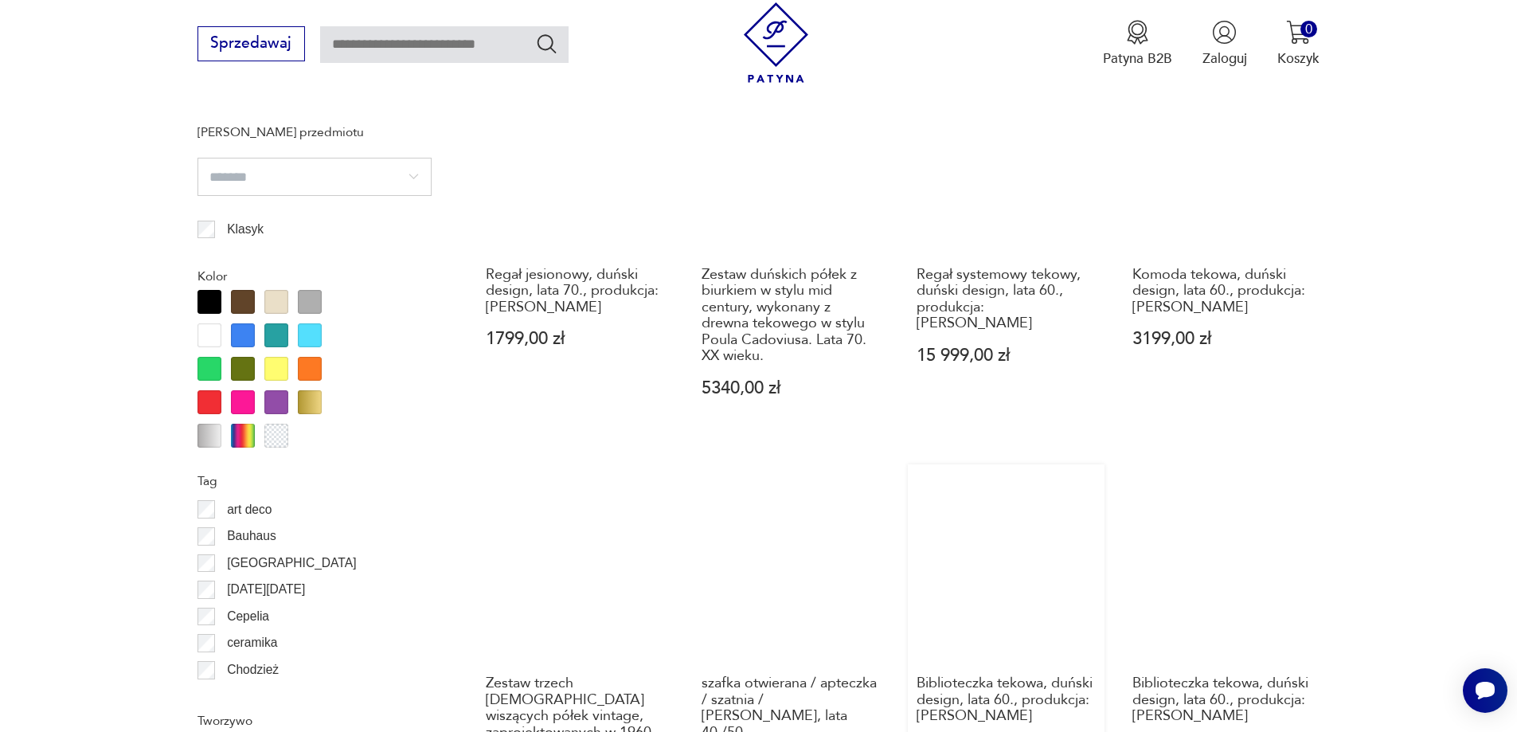
scroll to position [2044, 0]
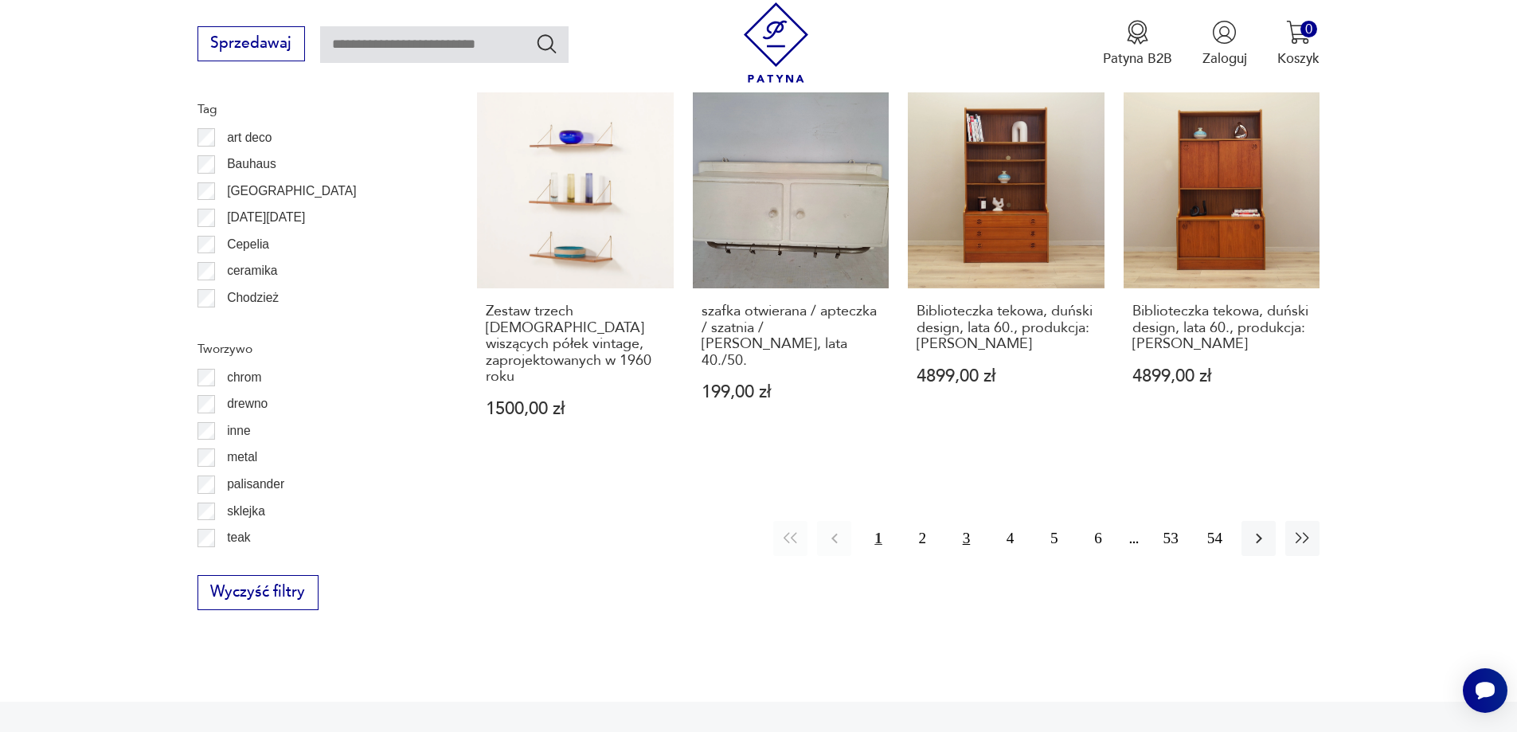
click at [966, 521] on button "3" at bounding box center [966, 538] width 34 height 34
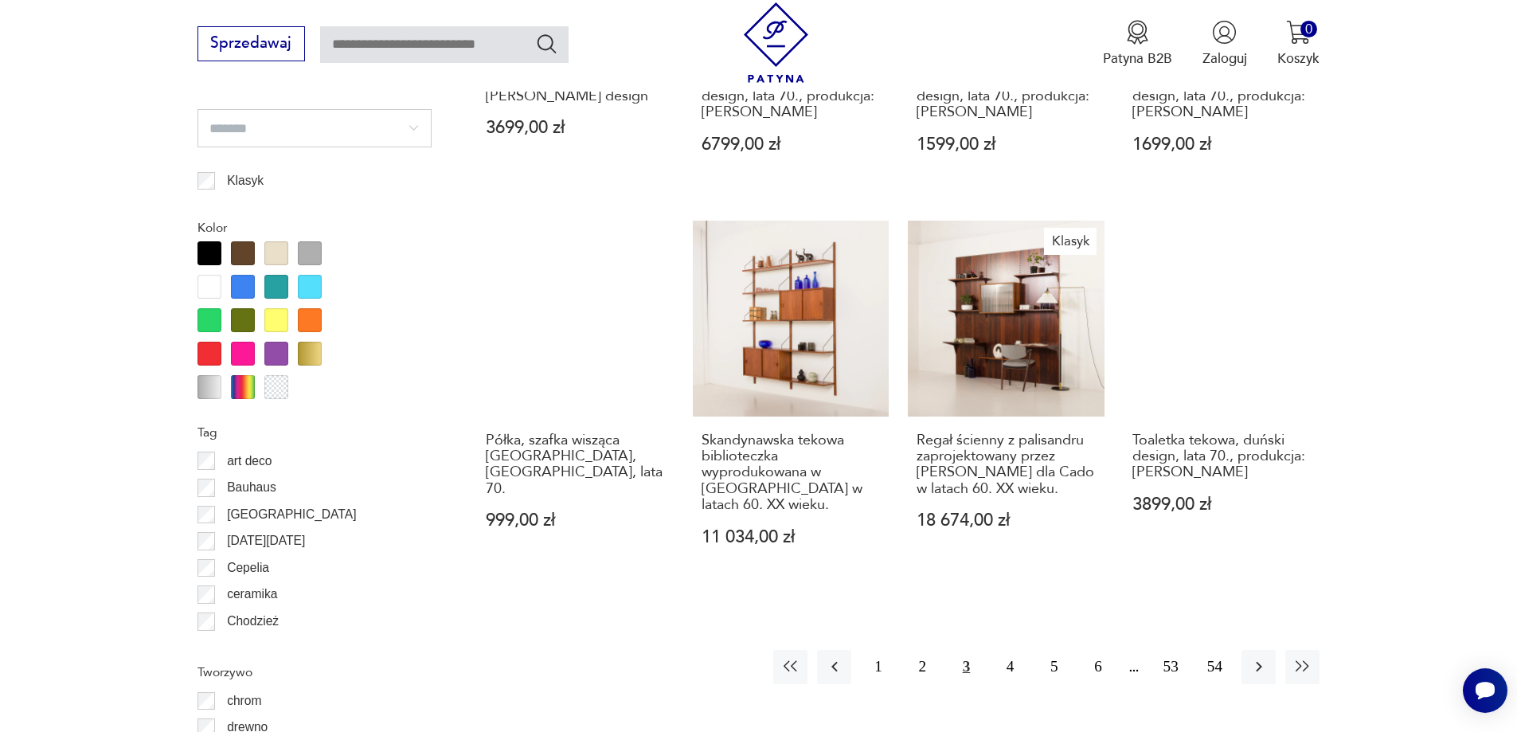
scroll to position [1805, 0]
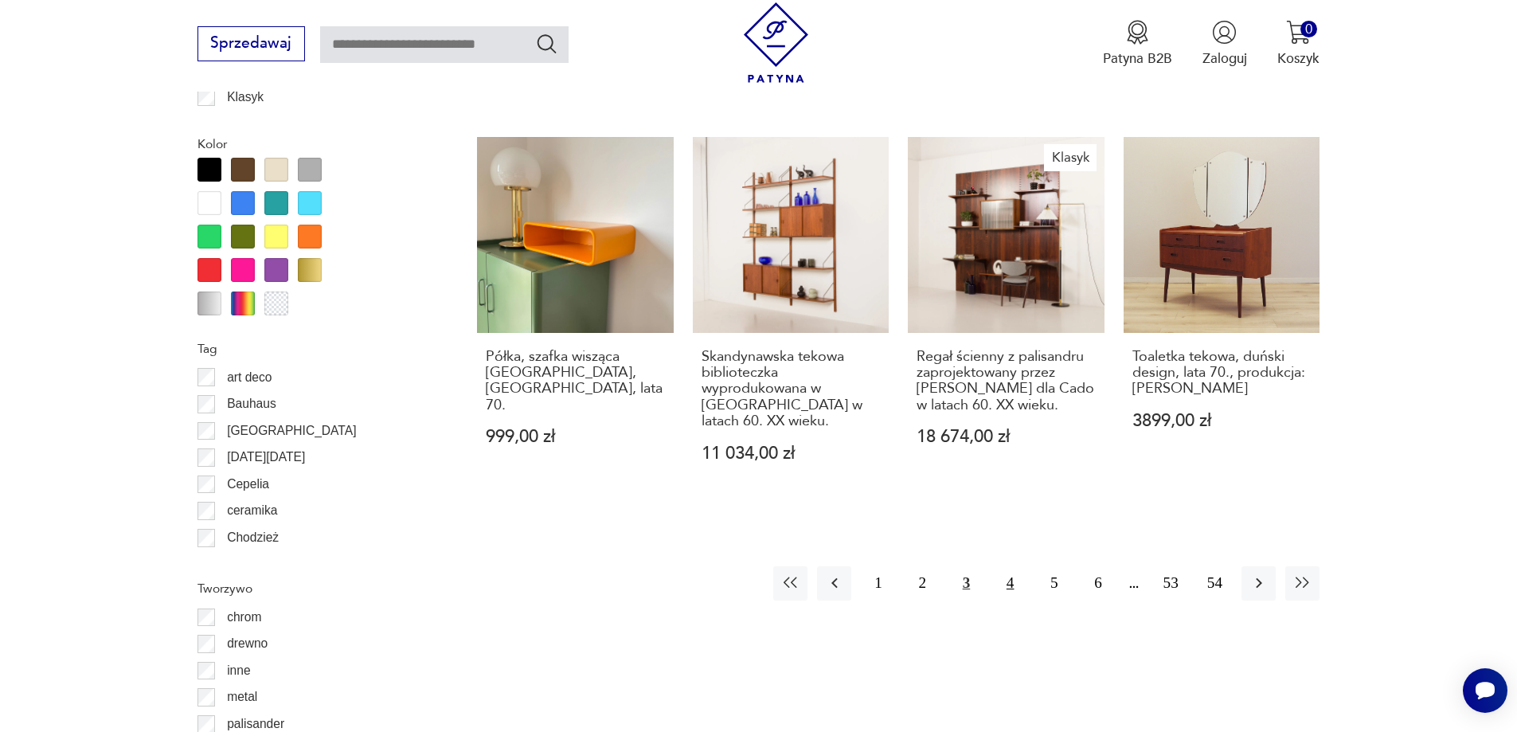
click at [1009, 569] on button "4" at bounding box center [1010, 583] width 34 height 34
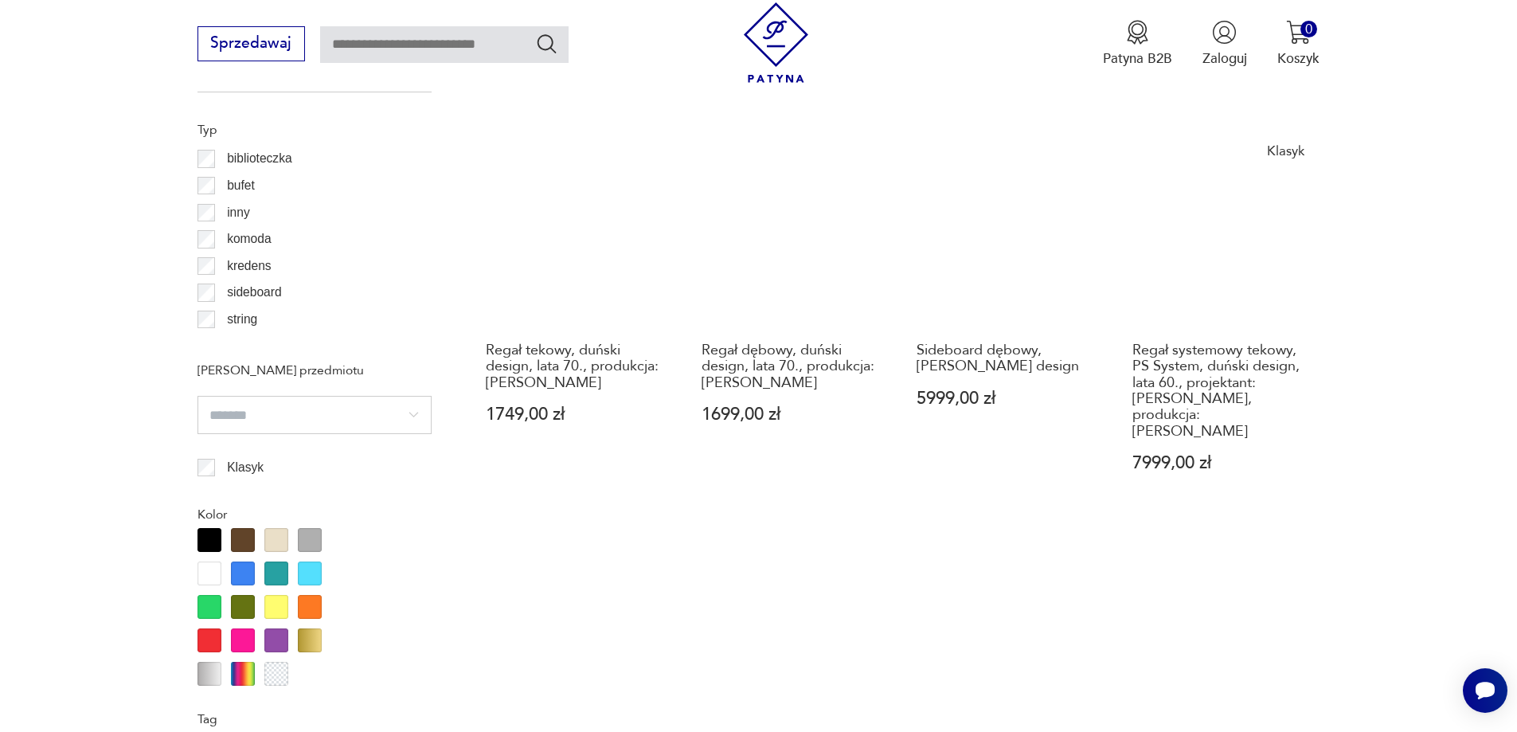
scroll to position [1407, 0]
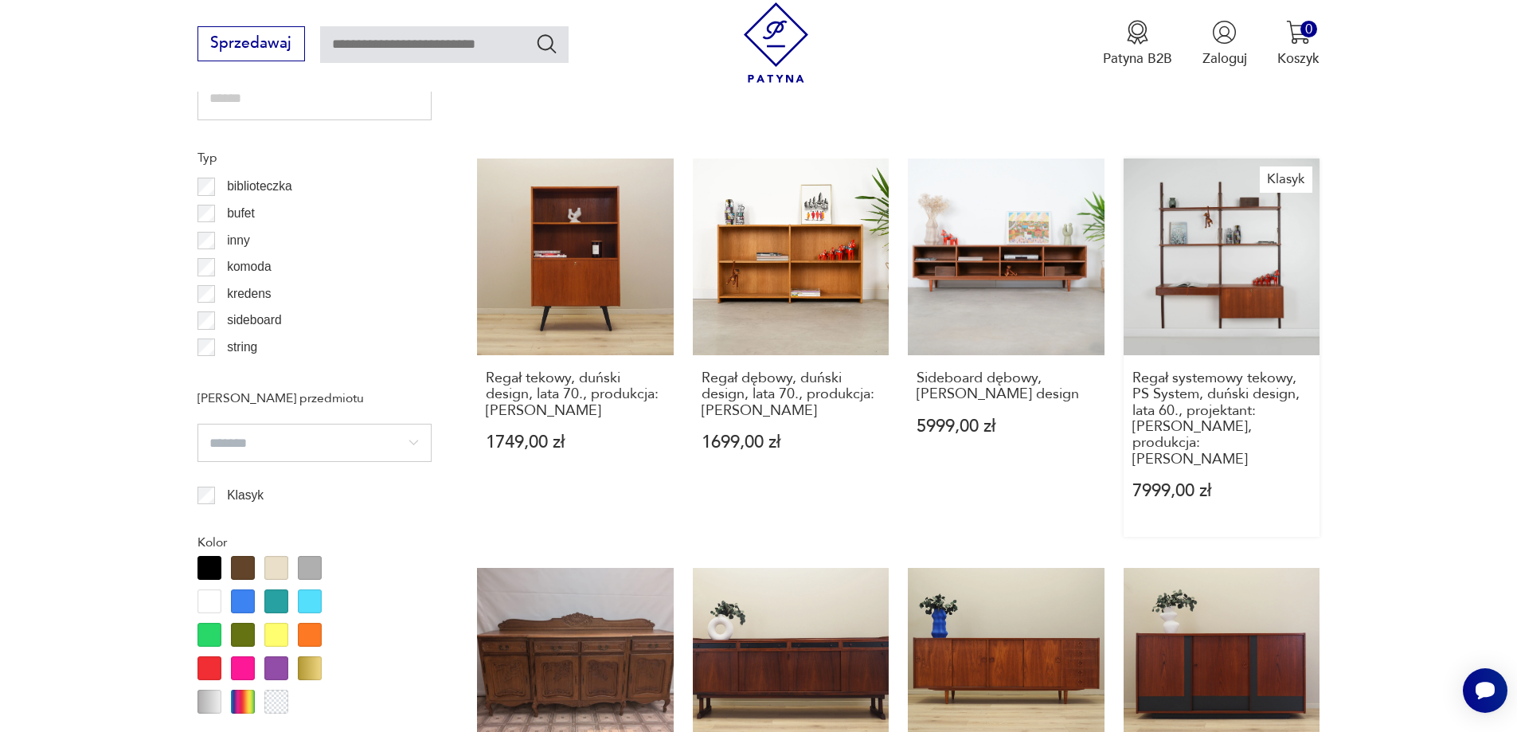
click at [1249, 292] on link "Klasyk Regał systemowy tekowy, PS System, duński design, lata 60., projektant: …" at bounding box center [1222, 347] width 197 height 378
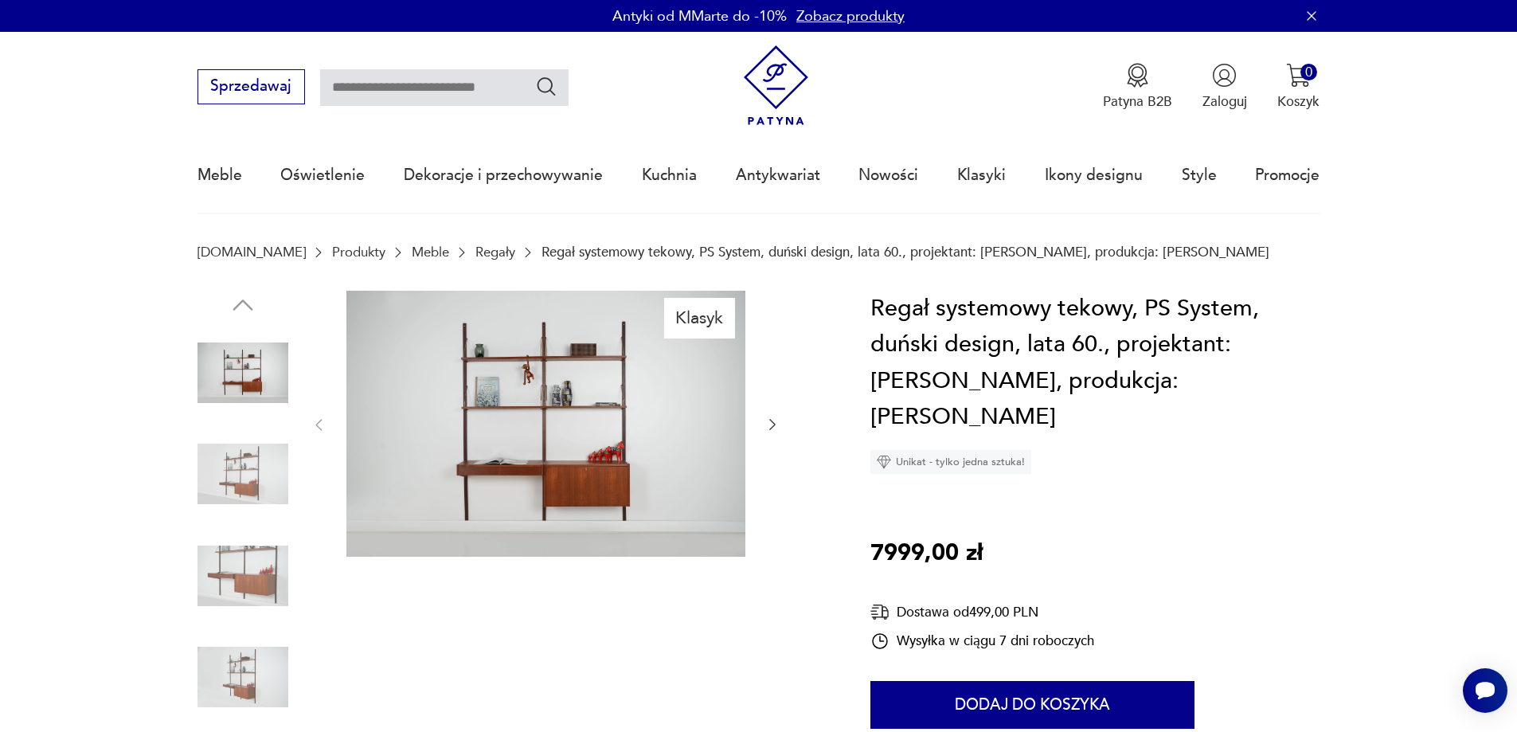
click at [267, 671] on img at bounding box center [243, 677] width 91 height 91
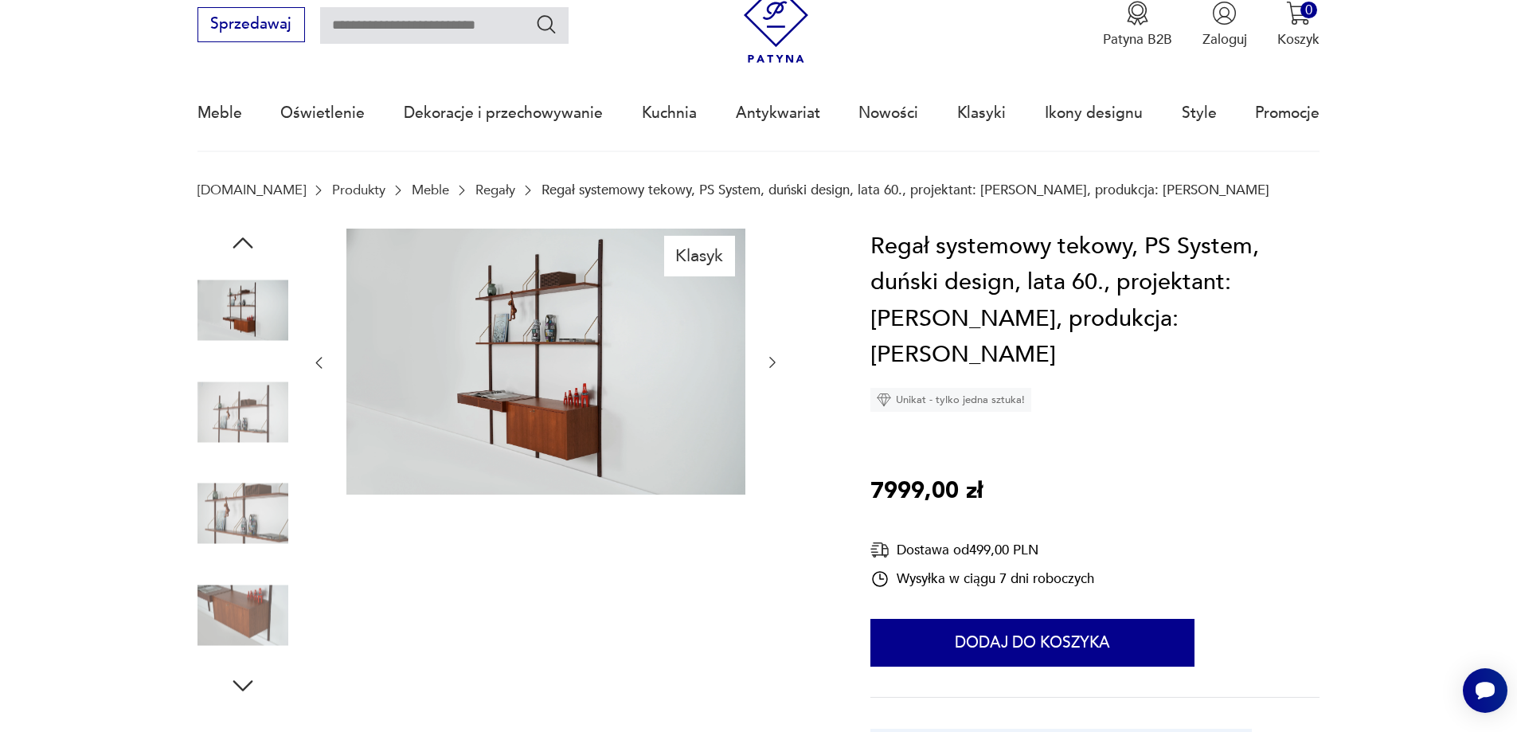
scroll to position [80, 0]
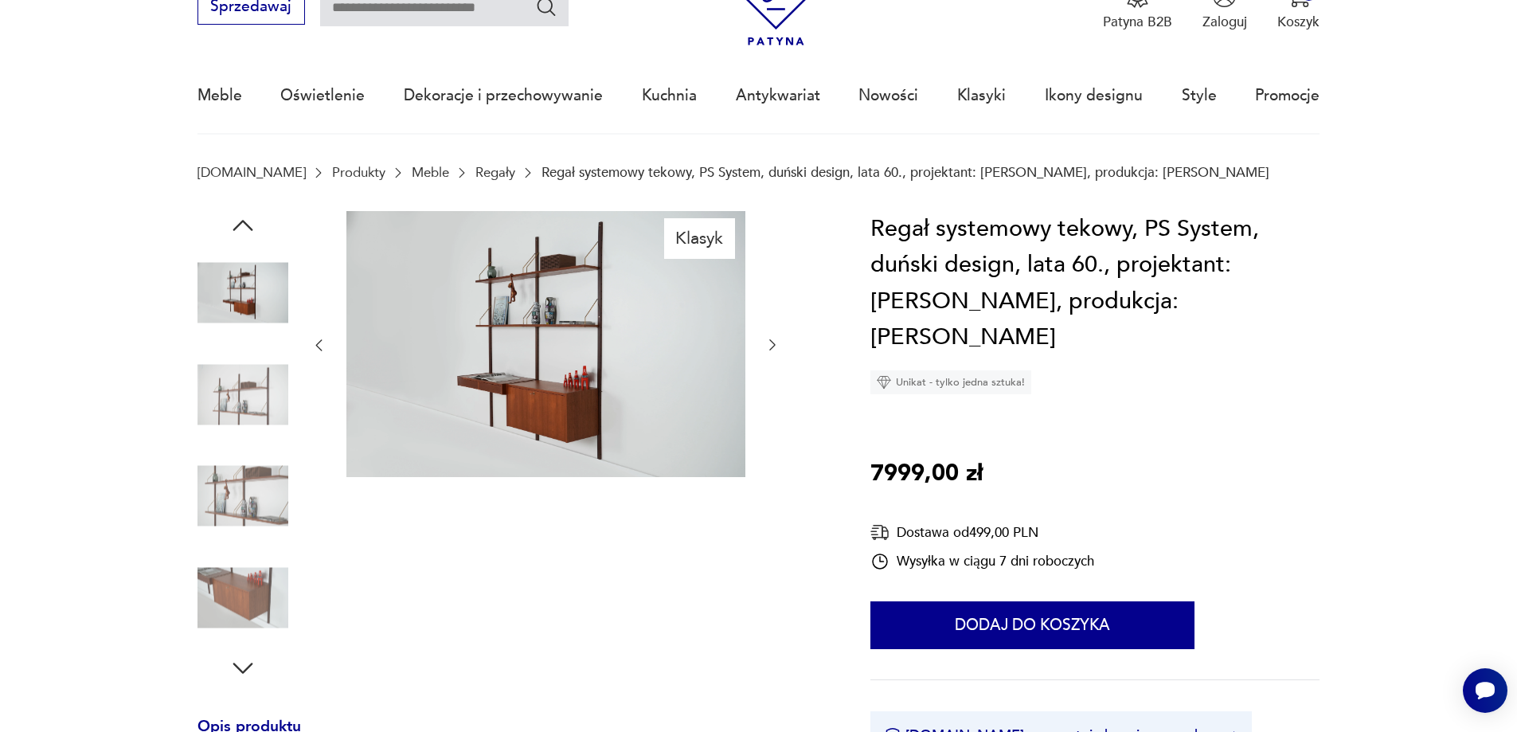
click at [227, 403] on img at bounding box center [243, 394] width 91 height 91
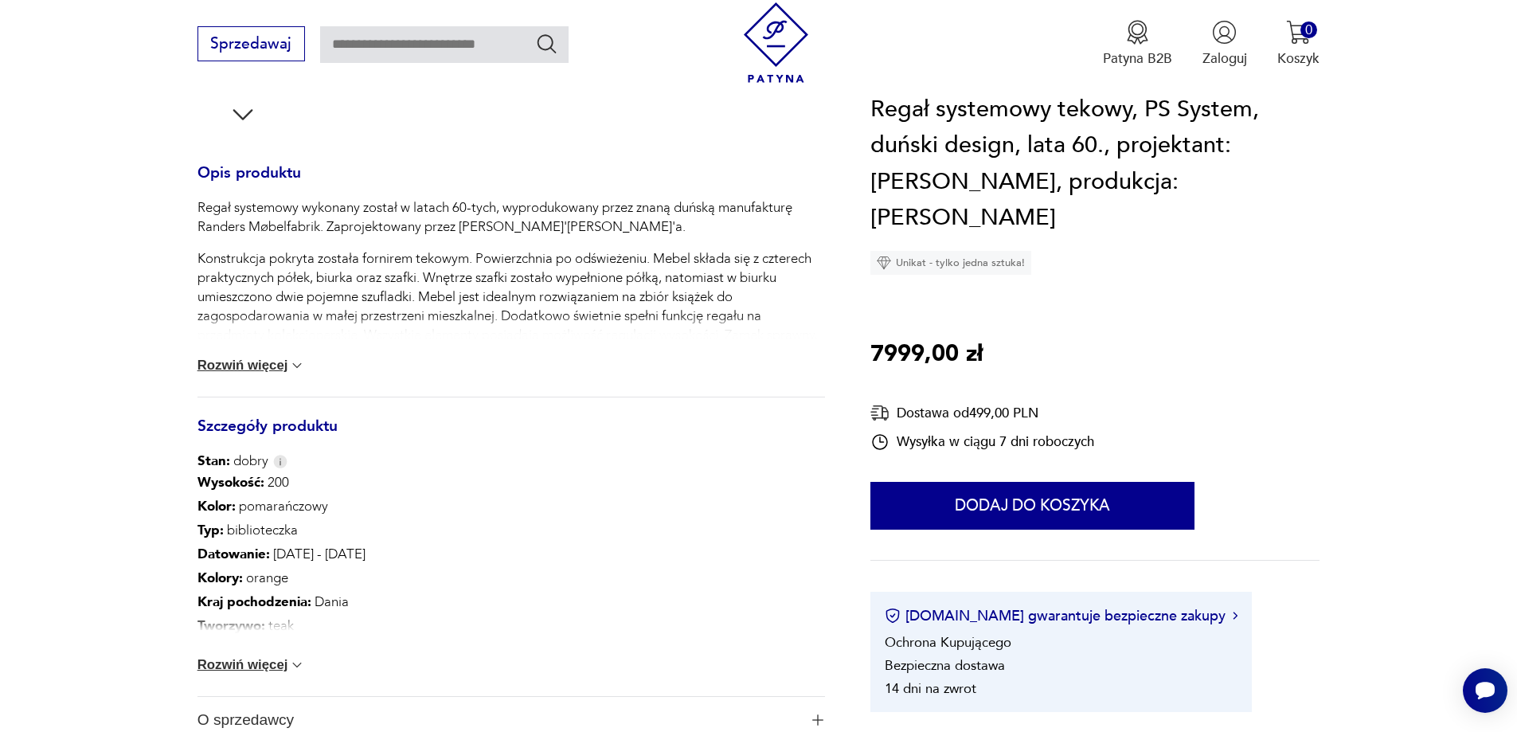
scroll to position [717, 0]
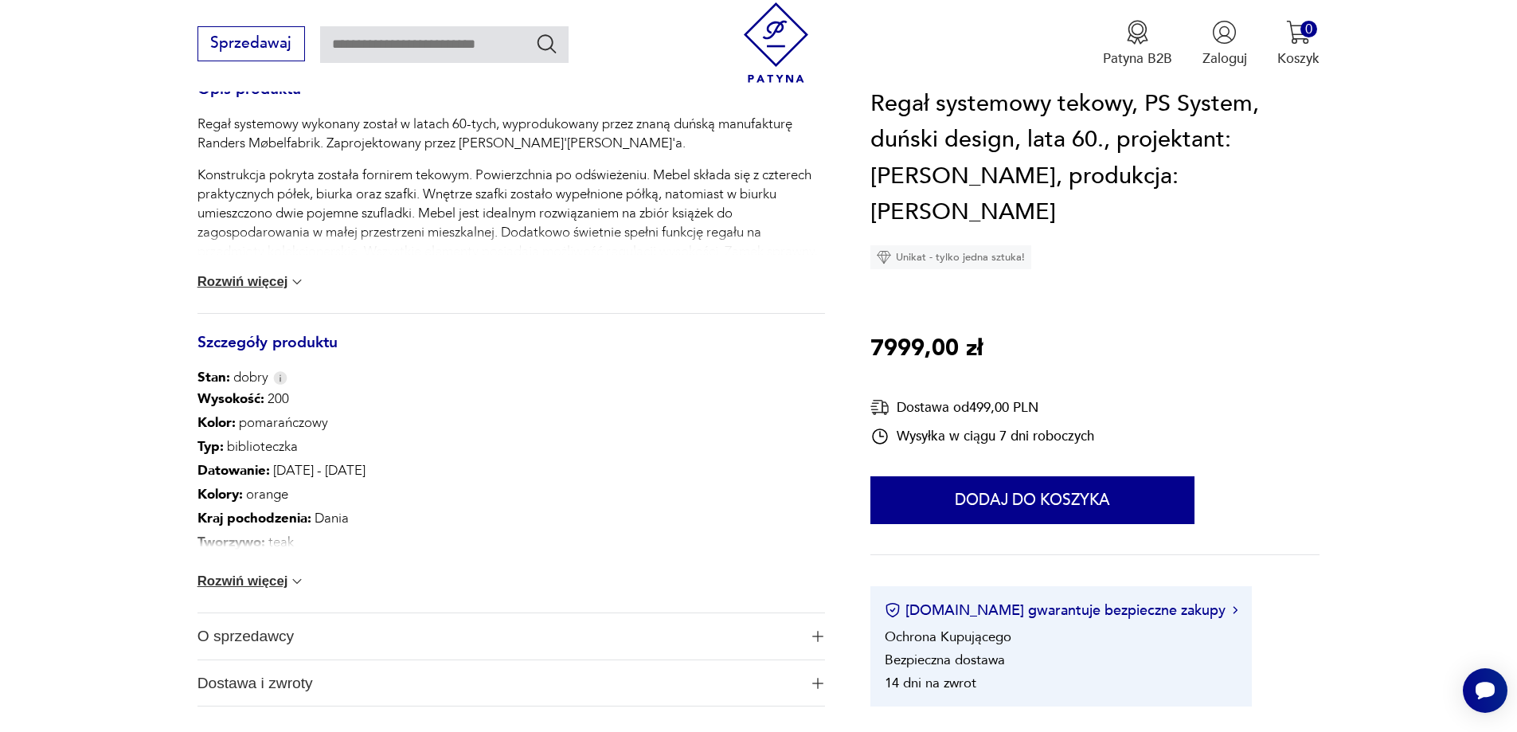
click at [250, 574] on button "Rozwiń więcej" at bounding box center [252, 581] width 108 height 16
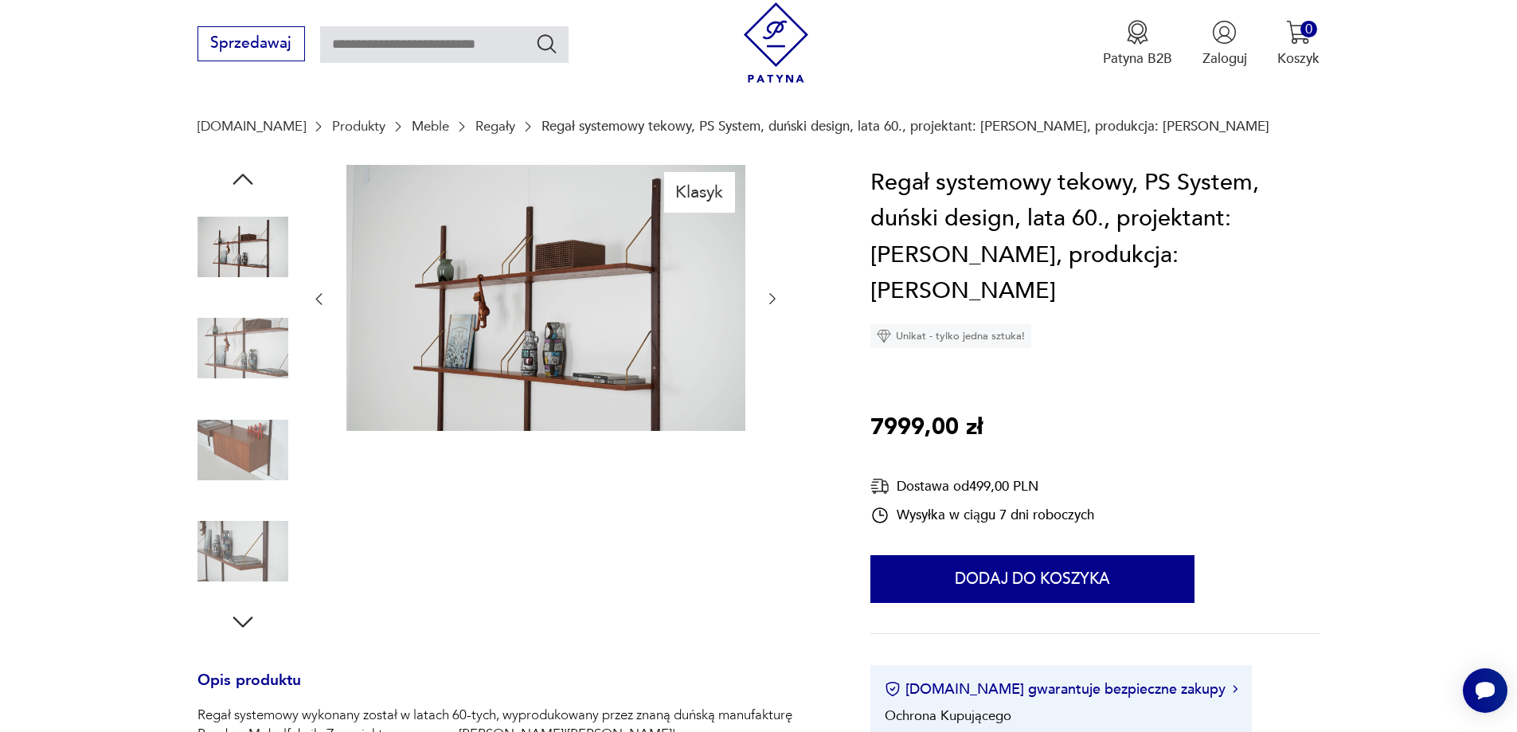
scroll to position [0, 0]
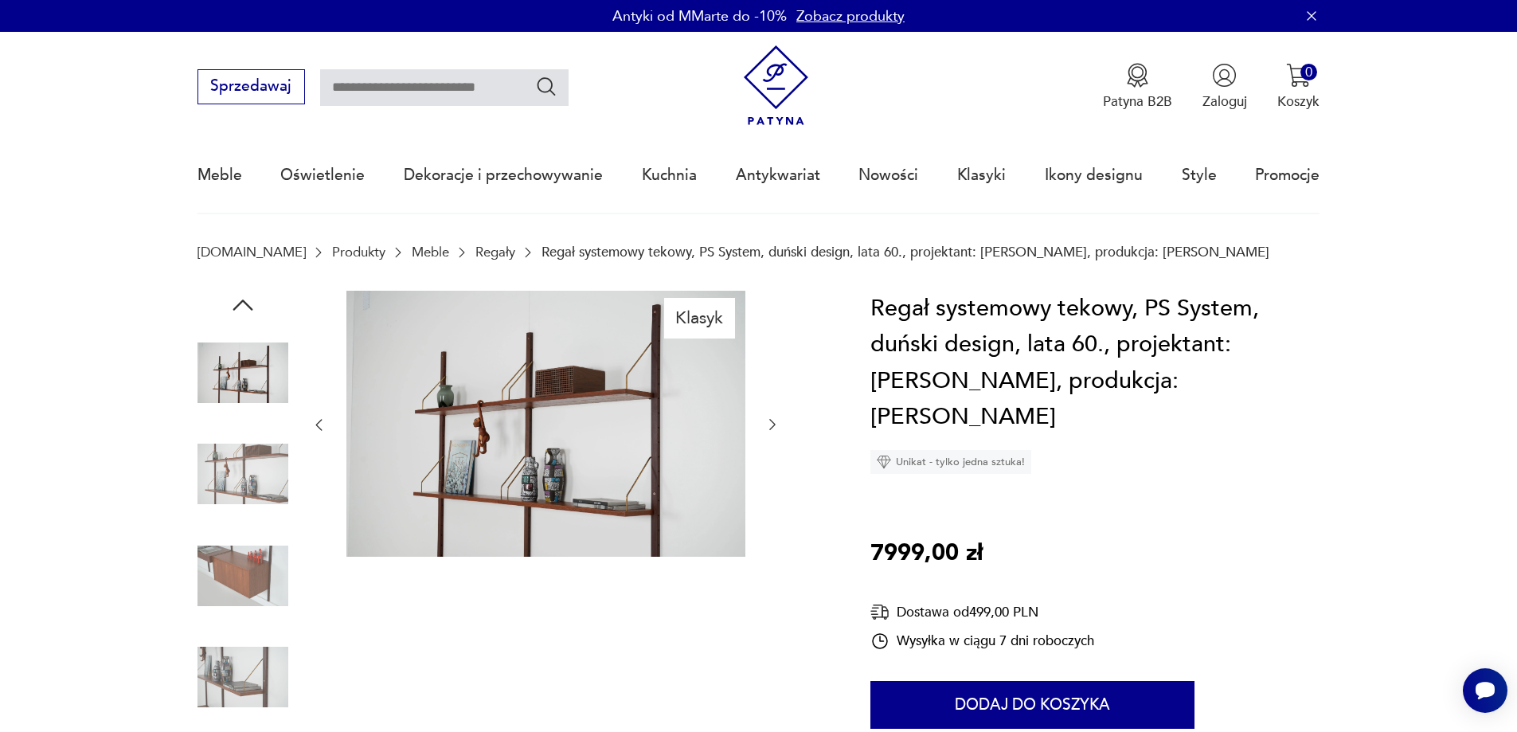
click at [259, 477] on img at bounding box center [243, 473] width 91 height 91
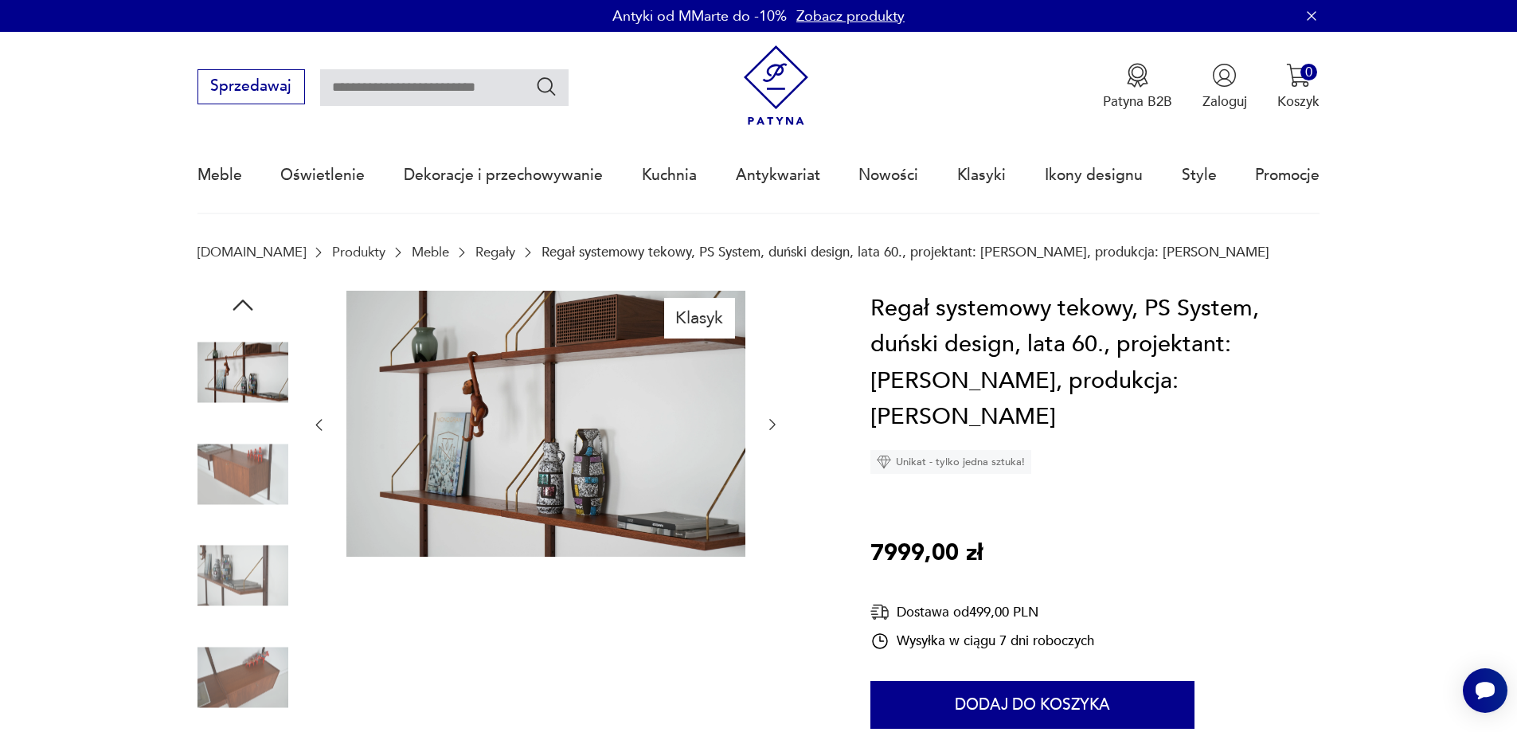
click at [239, 401] on img at bounding box center [243, 372] width 91 height 91
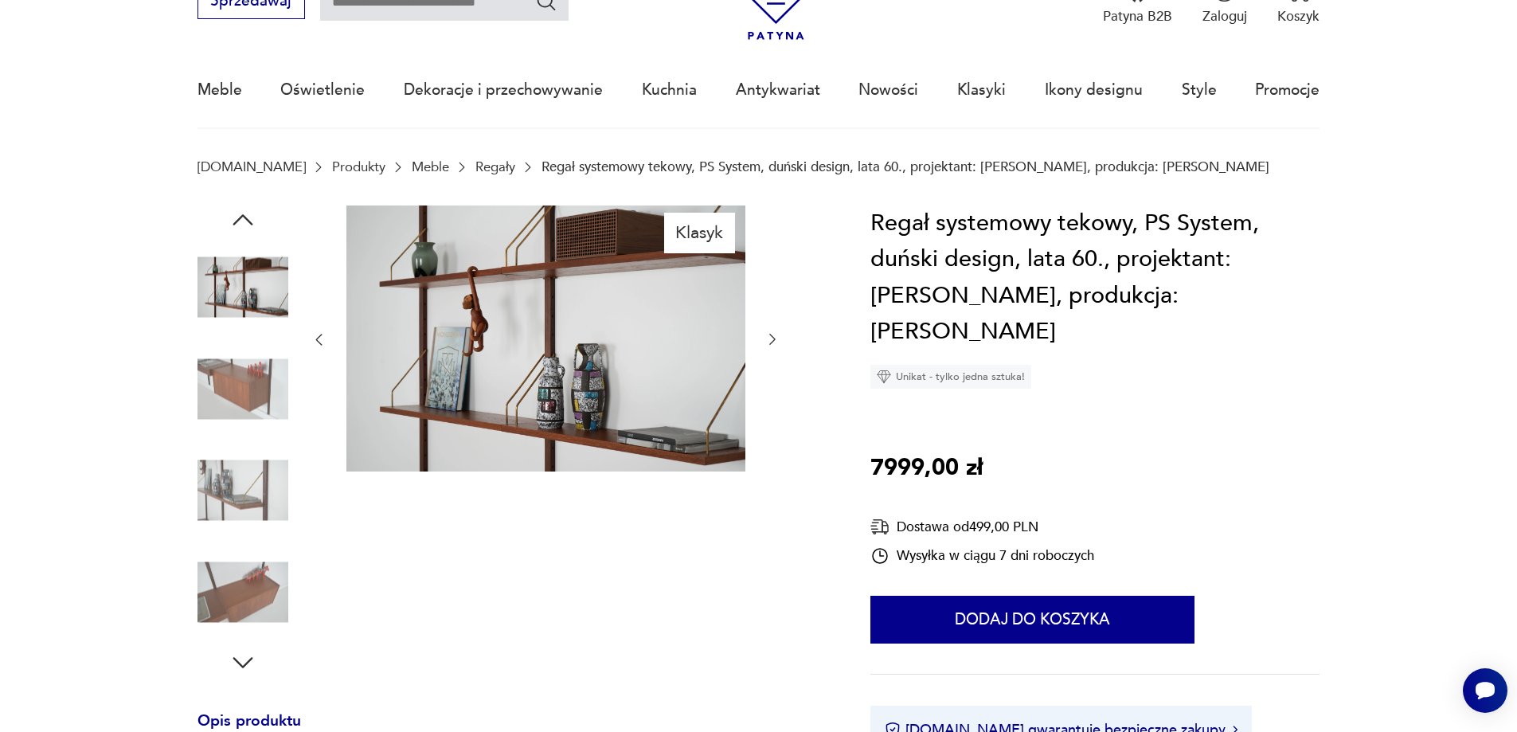
scroll to position [239, 0]
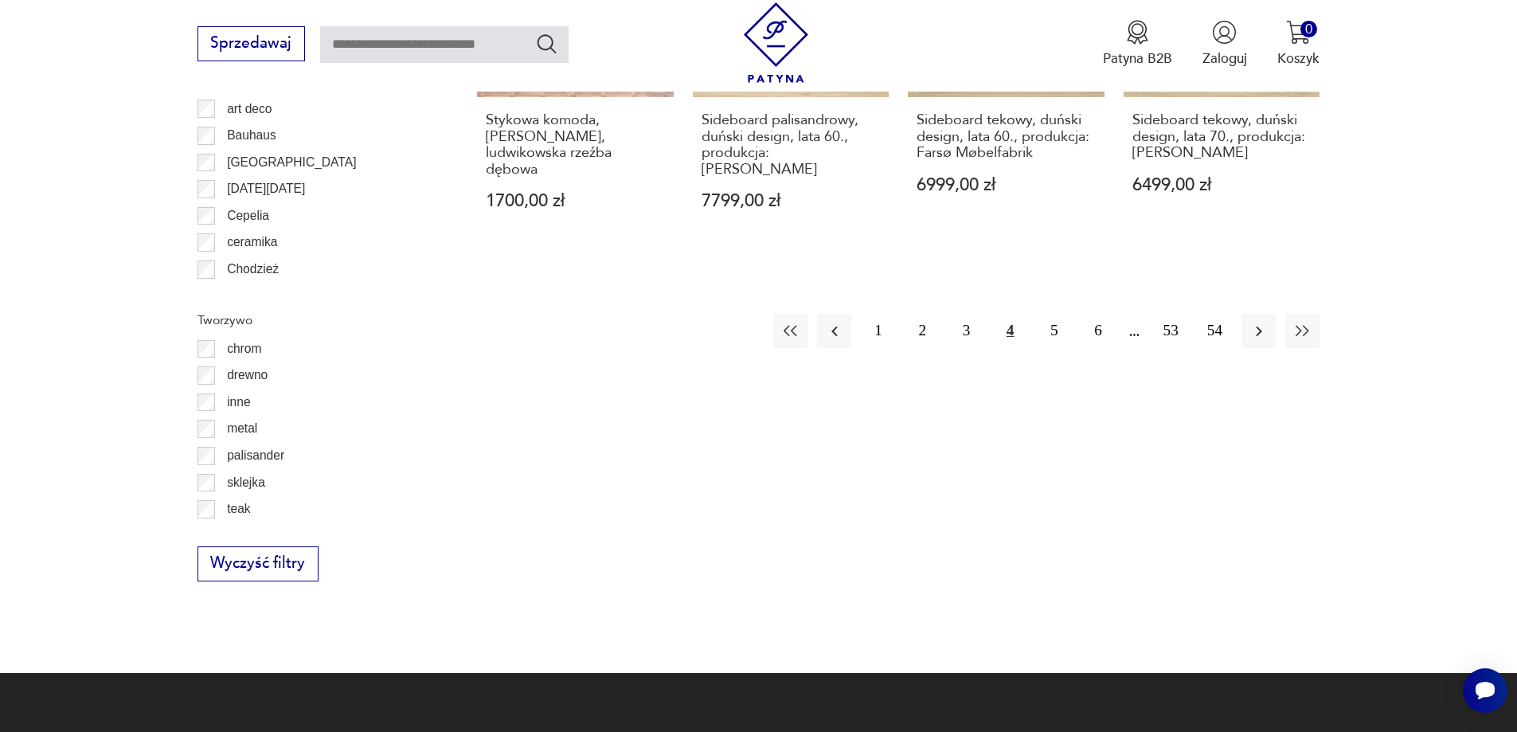
scroll to position [2220, 0]
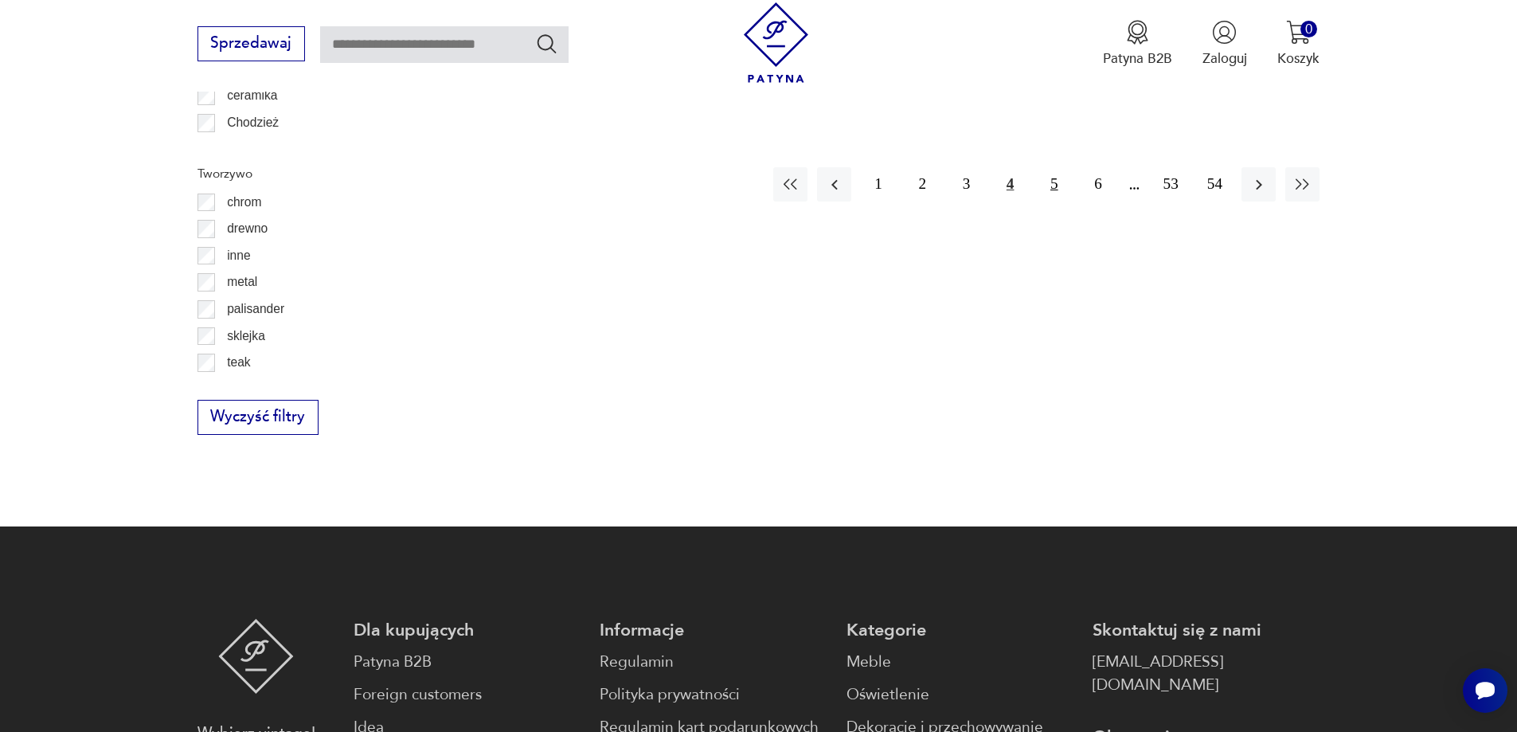
click at [1054, 167] on button "5" at bounding box center [1054, 184] width 34 height 34
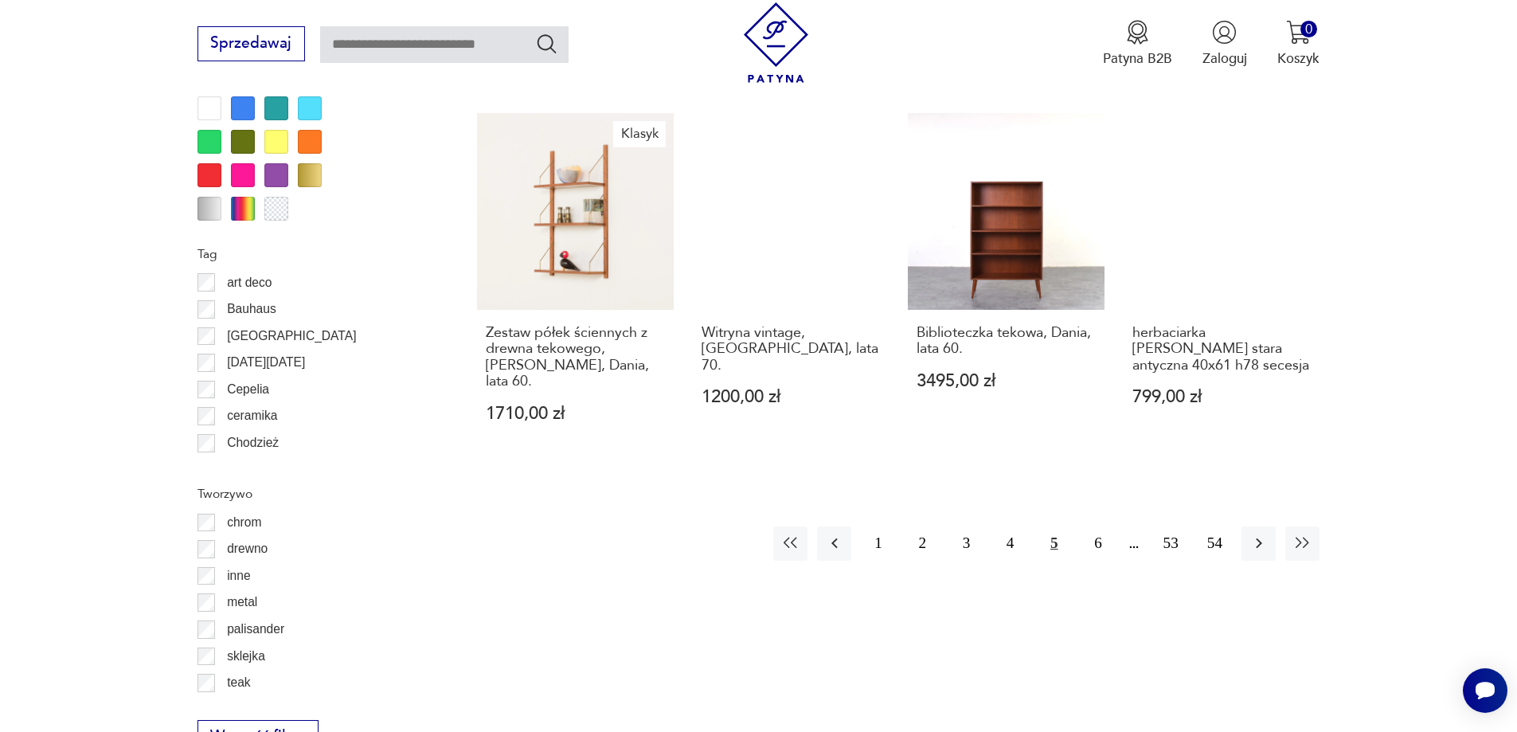
scroll to position [2044, 0]
